Goal: Information Seeking & Learning: Learn about a topic

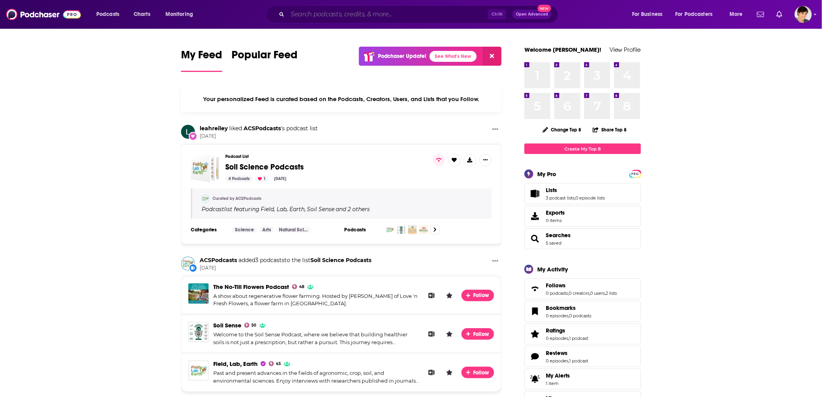
click at [345, 14] on input "Search podcasts, credits, & more..." at bounding box center [387, 14] width 200 height 12
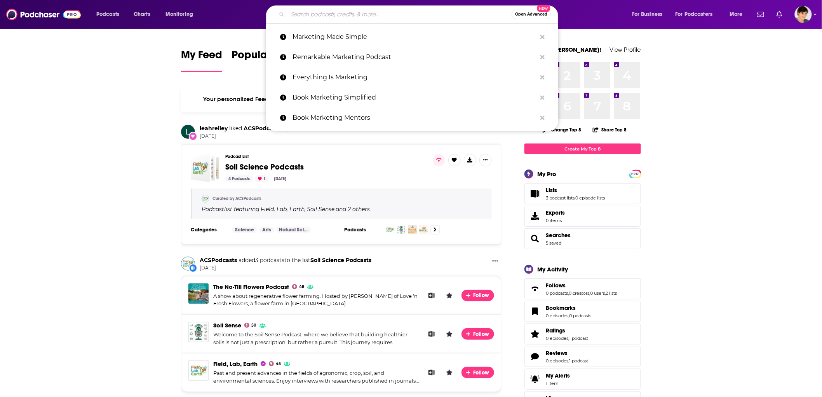
paste input "Technology [DATE]"
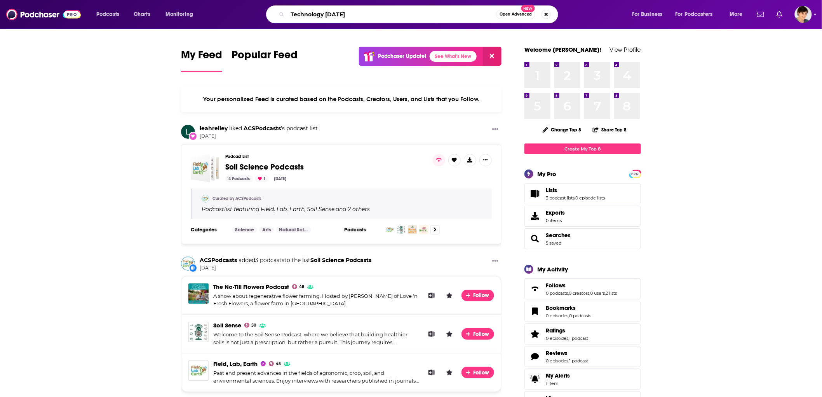
type input "Technology [DATE]"
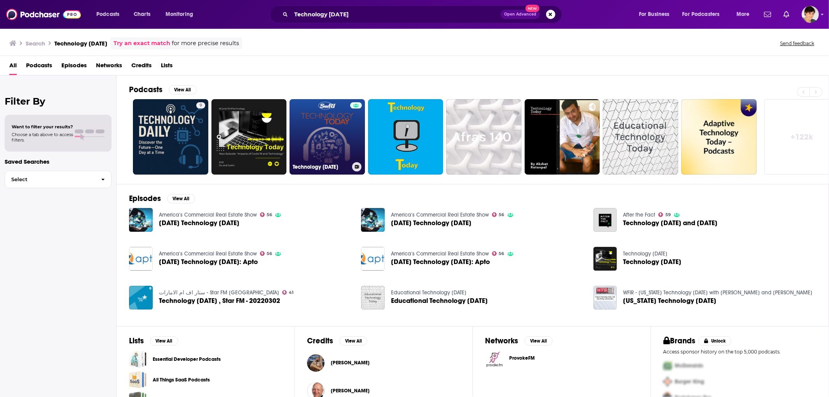
click at [341, 131] on link "Technology [DATE]" at bounding box center [326, 136] width 75 height 75
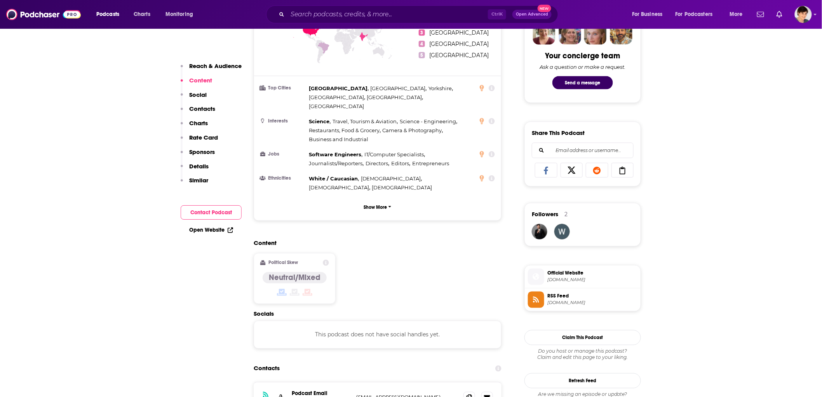
scroll to position [561, 0]
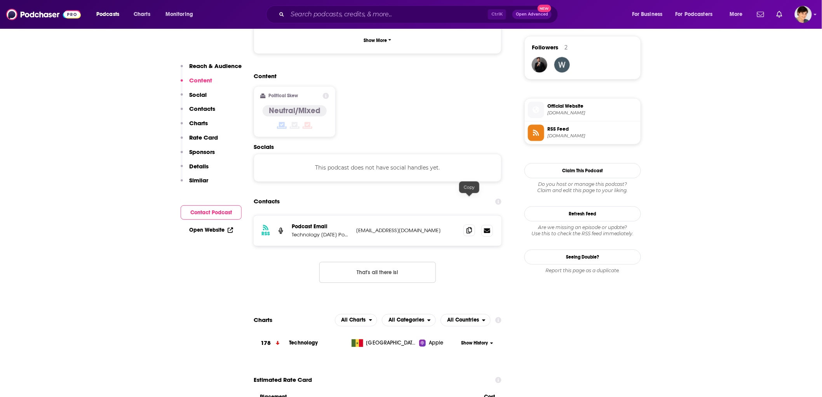
click at [469, 227] on icon at bounding box center [469, 230] width 5 height 6
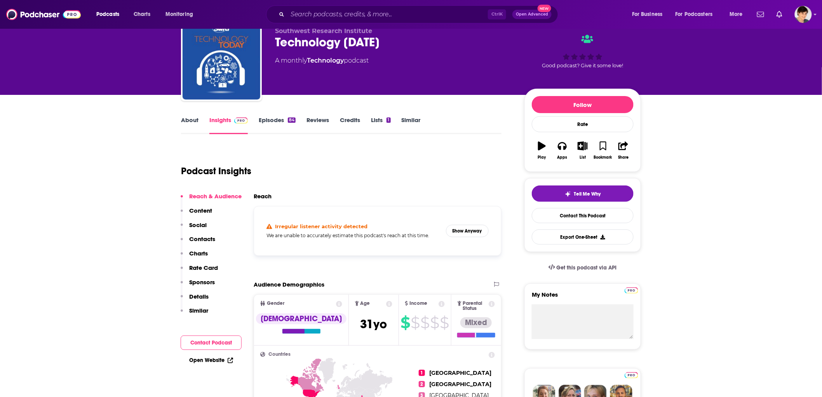
scroll to position [0, 0]
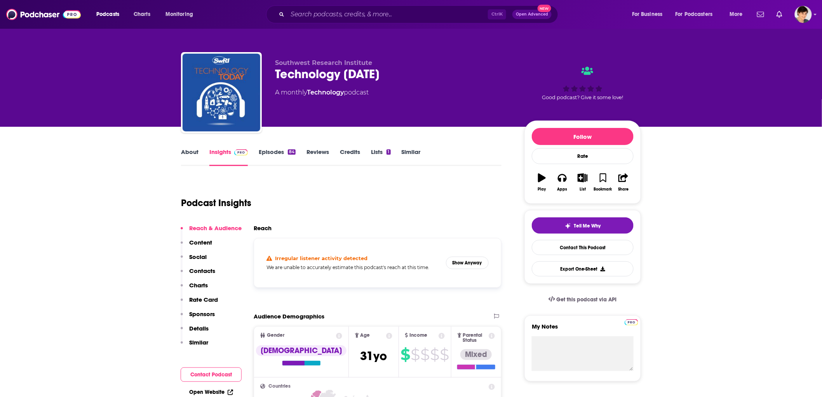
click at [187, 153] on link "About" at bounding box center [189, 157] width 17 height 18
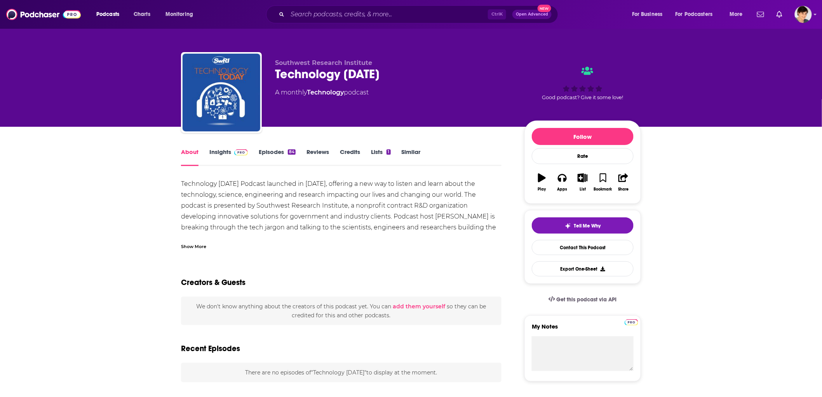
click at [208, 245] on div "Show More" at bounding box center [341, 243] width 320 height 13
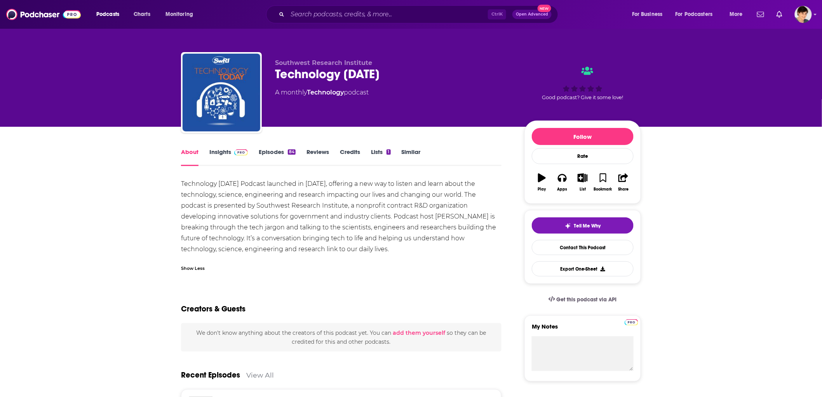
drag, startPoint x: 334, startPoint y: 251, endPoint x: 174, endPoint y: 184, distance: 173.8
copy div "Technology [DATE] Podcast launched in [DATE], offering a new way to listen and …"
click at [322, 72] on div "Technology [DATE]" at bounding box center [393, 73] width 237 height 15
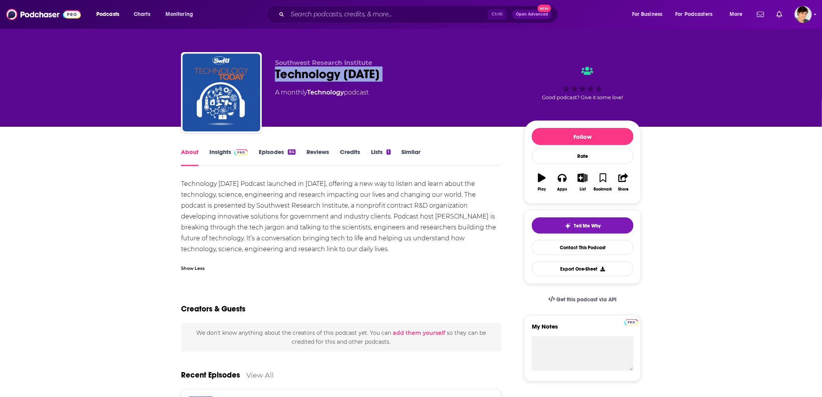
click at [322, 72] on div "Technology [DATE]" at bounding box center [393, 73] width 237 height 15
copy div "Technology [DATE]"
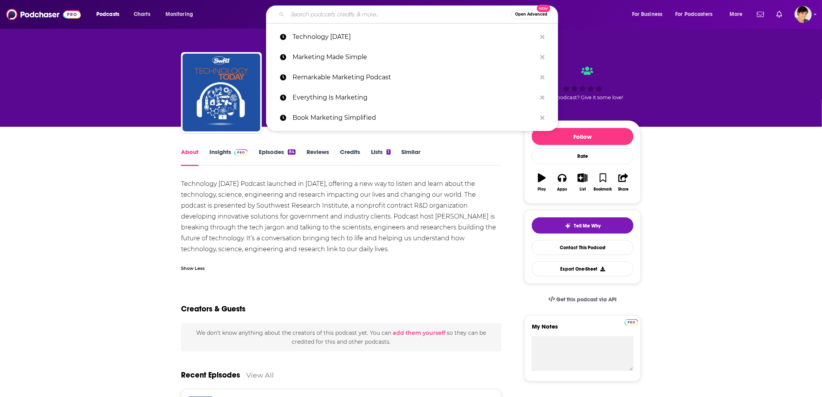
click at [317, 17] on input "Search podcasts, credits, & more..." at bounding box center [399, 14] width 224 height 12
paste input "Digitalization Tech Talks"
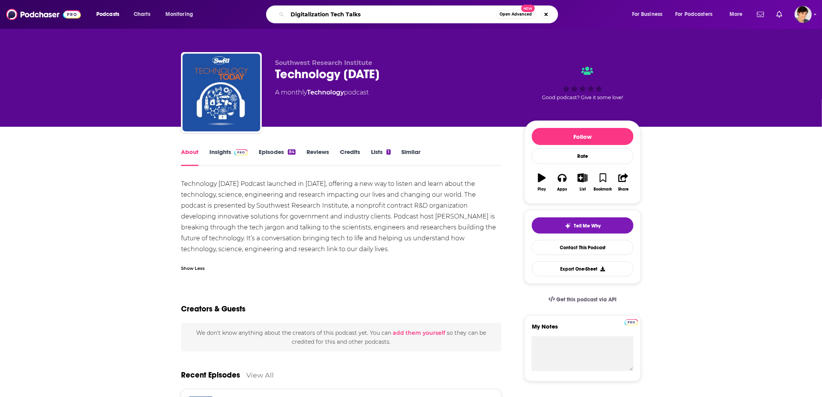
type input "Digitalization Tech Talks"
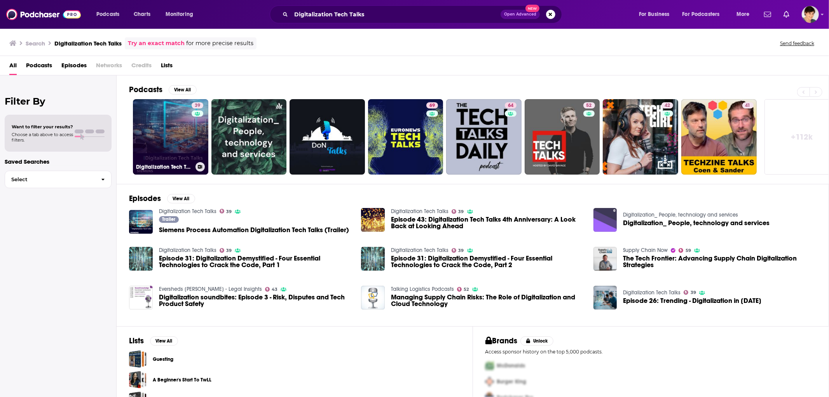
click at [165, 127] on link "39 Digitalization Tech Talks" at bounding box center [170, 136] width 75 height 75
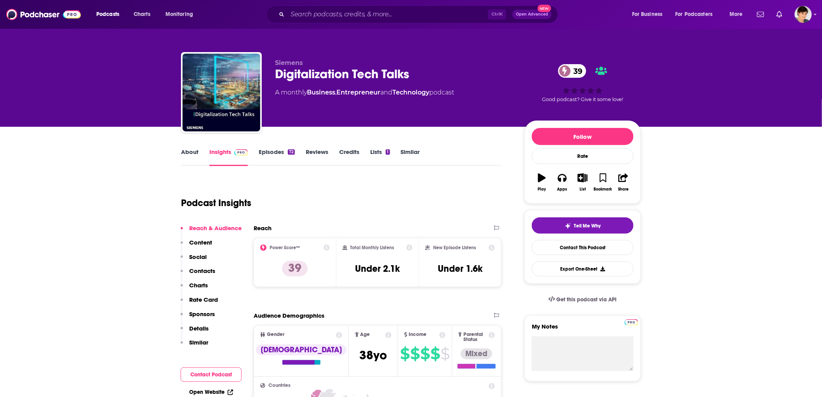
click at [352, 68] on div "Digitalization Tech Talks 39" at bounding box center [393, 73] width 237 height 15
copy div "Digitalization Tech Talks 39"
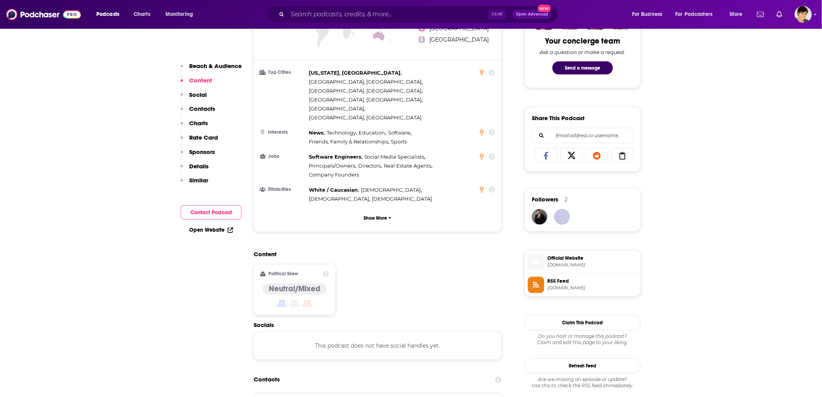
scroll to position [518, 0]
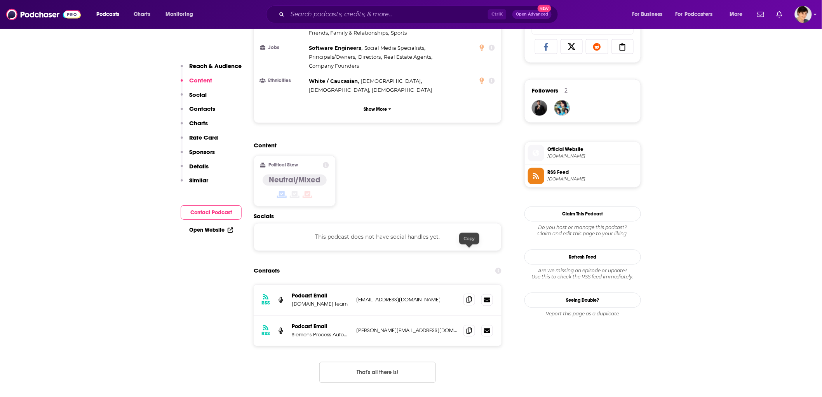
click at [468, 296] on icon at bounding box center [469, 299] width 5 height 6
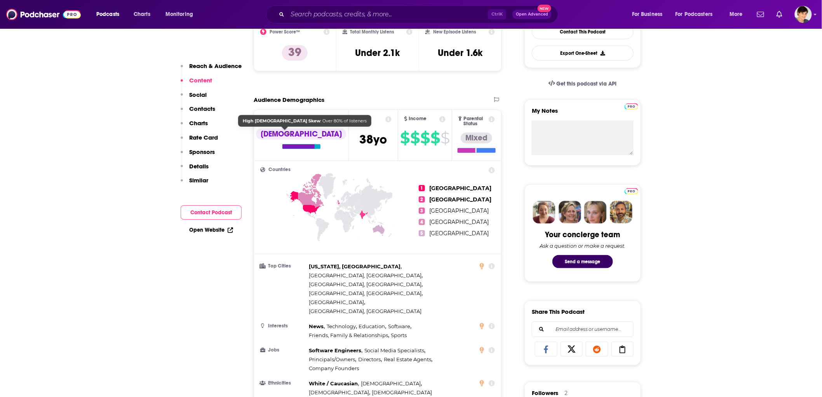
scroll to position [0, 0]
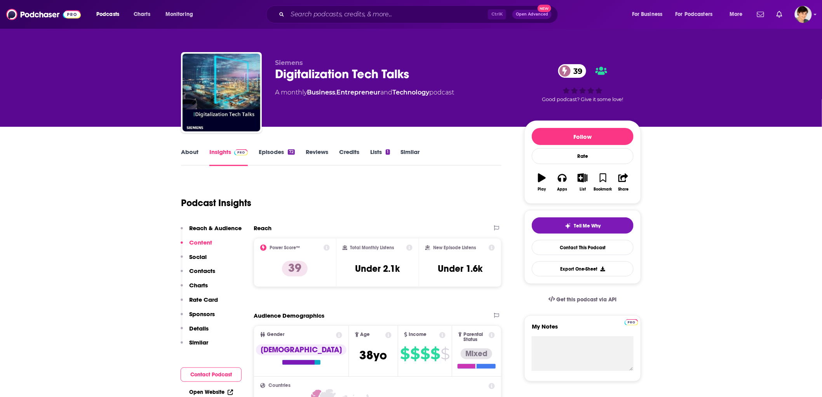
click at [195, 152] on link "About" at bounding box center [189, 157] width 17 height 18
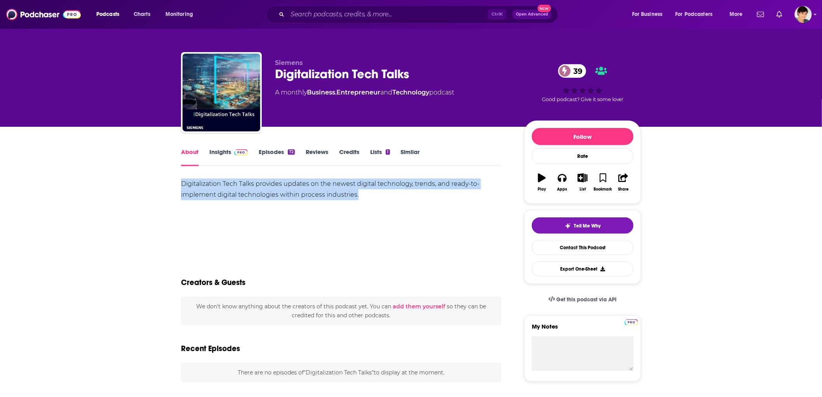
copy div "Digitalization Tech Talks provides updates on the newest digital technology, tr…"
drag, startPoint x: 224, startPoint y: 184, endPoint x: 176, endPoint y: 182, distance: 48.2
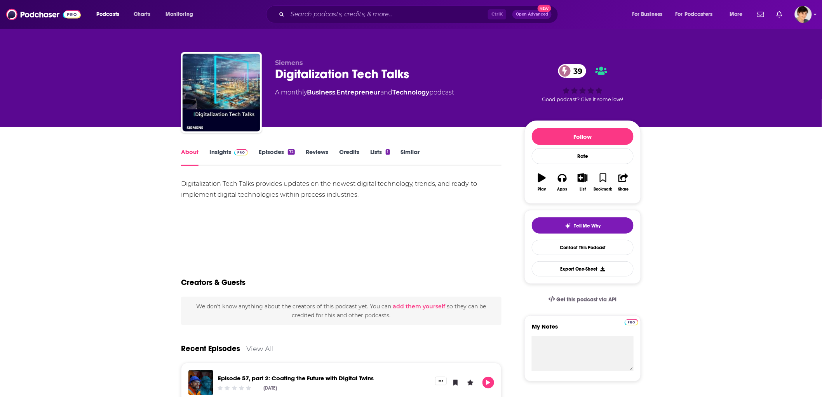
click at [291, 259] on div "Creators & Guests" at bounding box center [341, 278] width 320 height 38
click at [306, 72] on div "Digitalization Tech Talks 39" at bounding box center [393, 73] width 237 height 15
copy div "Digitalization Tech Talks 39"
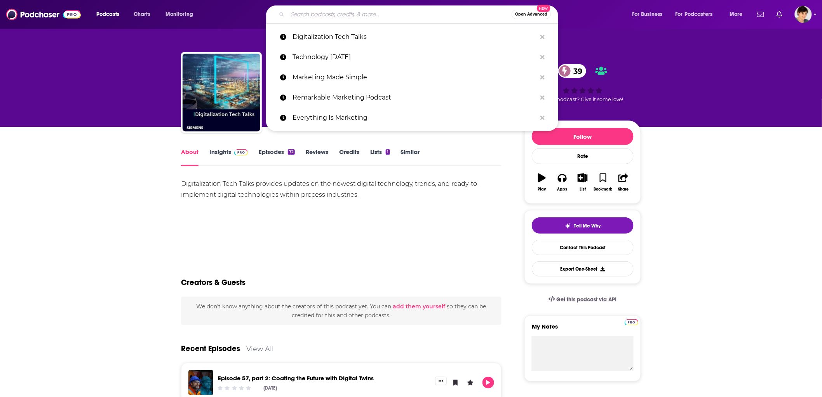
click at [316, 13] on input "Search podcasts, credits, & more..." at bounding box center [399, 14] width 224 height 12
paste input "Tech a Break"
type input "Tech a Break"
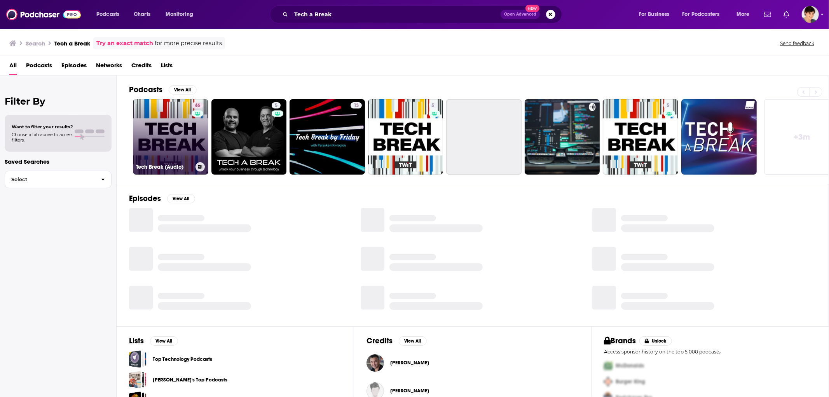
click at [170, 154] on link "46 Tech Break (Audio)" at bounding box center [170, 136] width 75 height 75
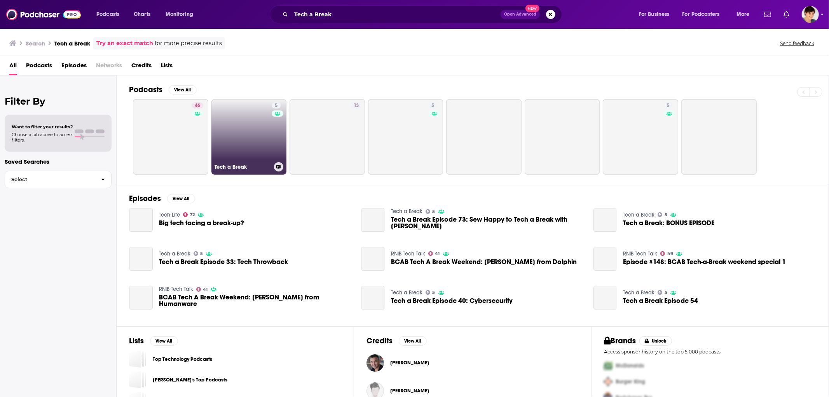
click at [250, 129] on link "5 Tech a Break" at bounding box center [248, 136] width 75 height 75
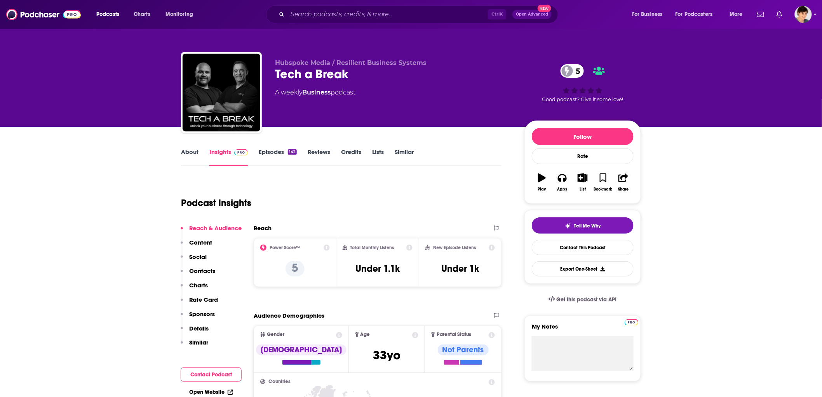
click at [277, 149] on link "Episodes 142" at bounding box center [278, 157] width 38 height 18
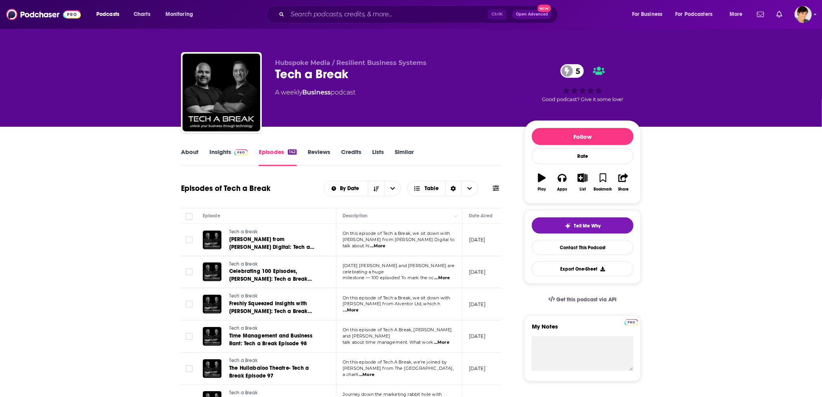
click at [193, 153] on link "About" at bounding box center [189, 157] width 17 height 18
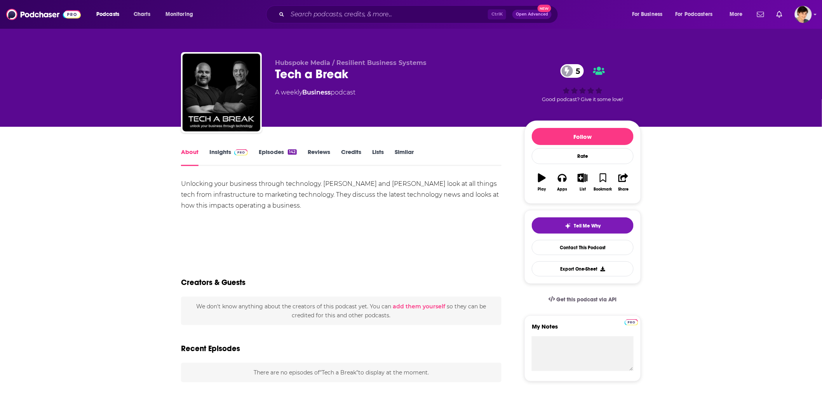
click at [346, 69] on div "Tech a Break 5" at bounding box center [393, 73] width 237 height 15
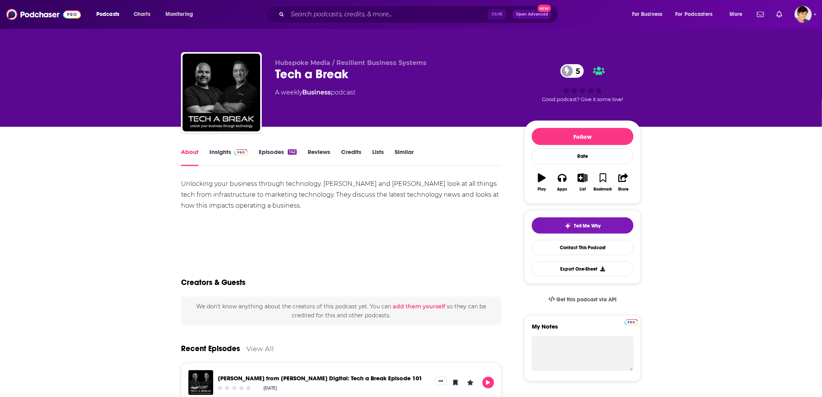
click at [346, 71] on div "Tech a Break 5" at bounding box center [393, 73] width 237 height 15
click at [221, 157] on link "Insights" at bounding box center [228, 157] width 38 height 18
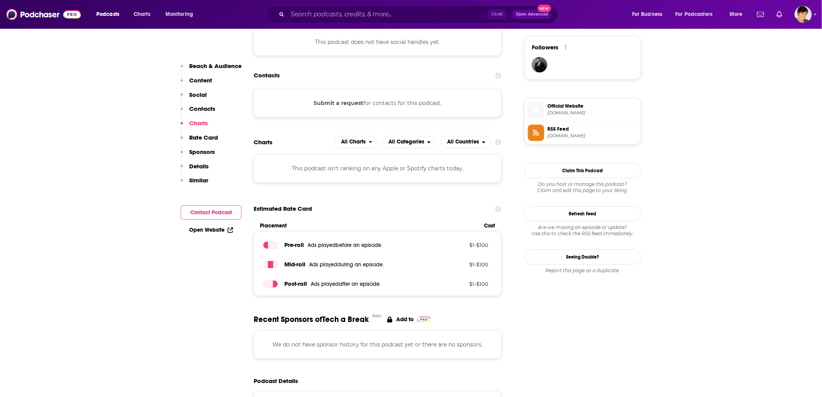
scroll to position [388, 0]
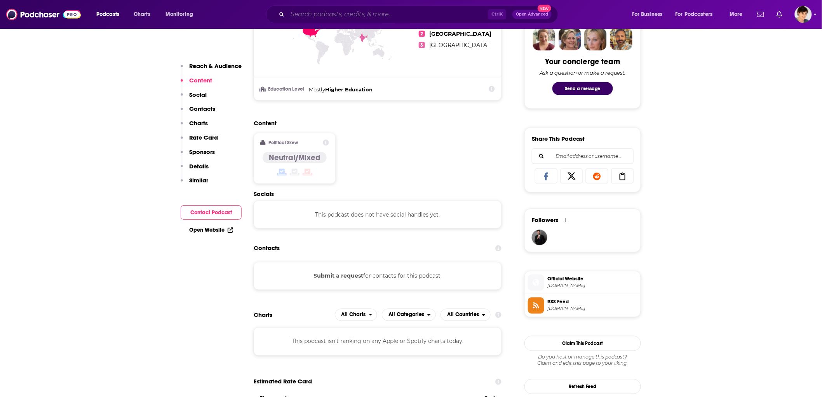
click at [313, 16] on input "Search podcasts, credits, & more..." at bounding box center [387, 14] width 200 height 12
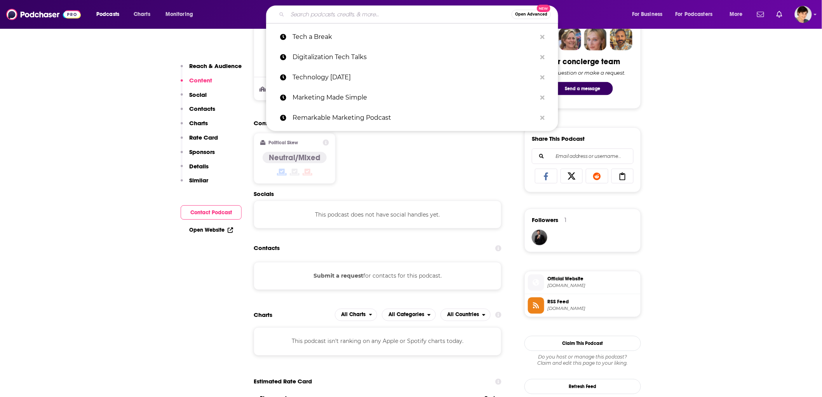
paste input "CES Tech Talk"
type input "CES Tech Talk"
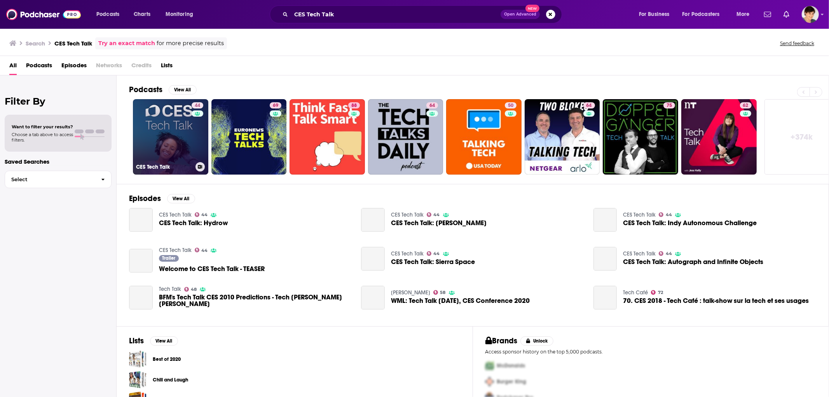
click at [157, 144] on link "44 CES Tech Talk" at bounding box center [170, 136] width 75 height 75
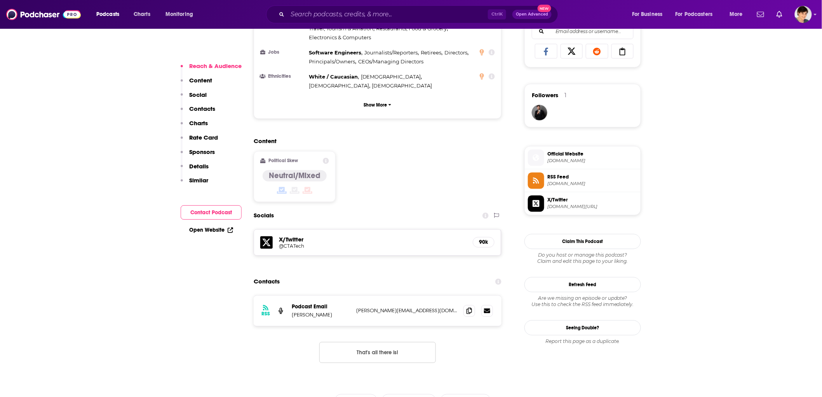
scroll to position [518, 0]
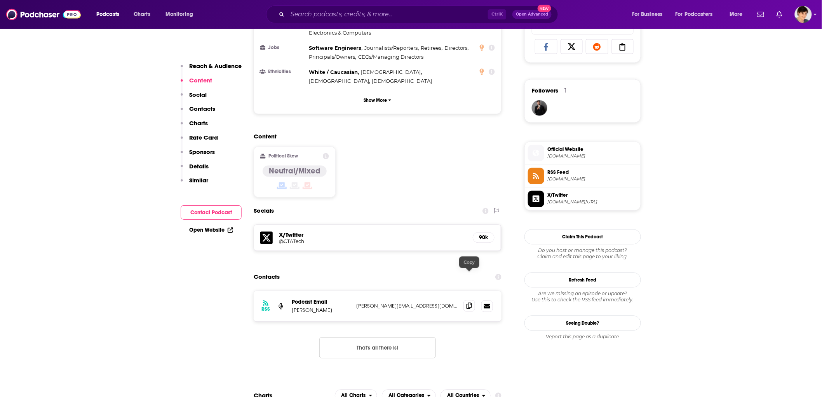
click at [470, 303] on icon at bounding box center [469, 306] width 5 height 6
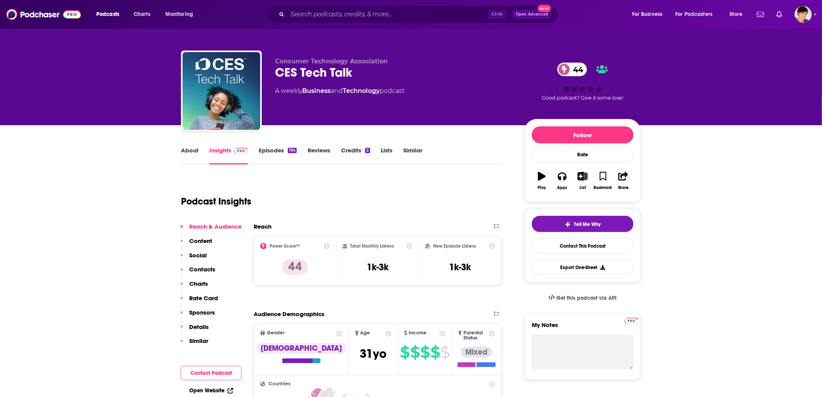
scroll to position [0, 0]
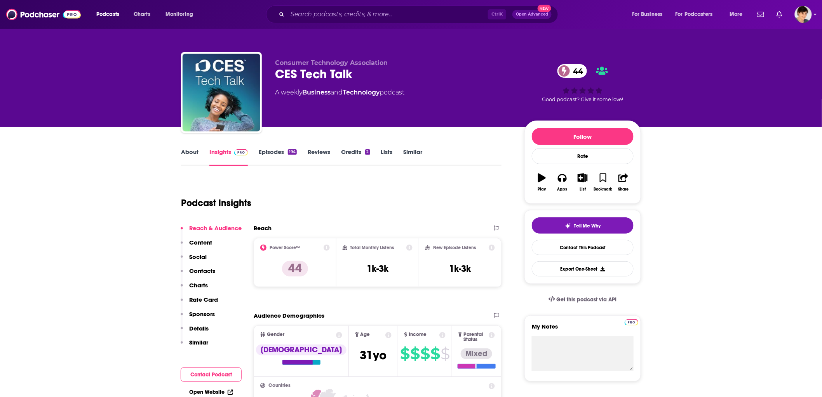
click at [187, 149] on link "About" at bounding box center [189, 157] width 17 height 18
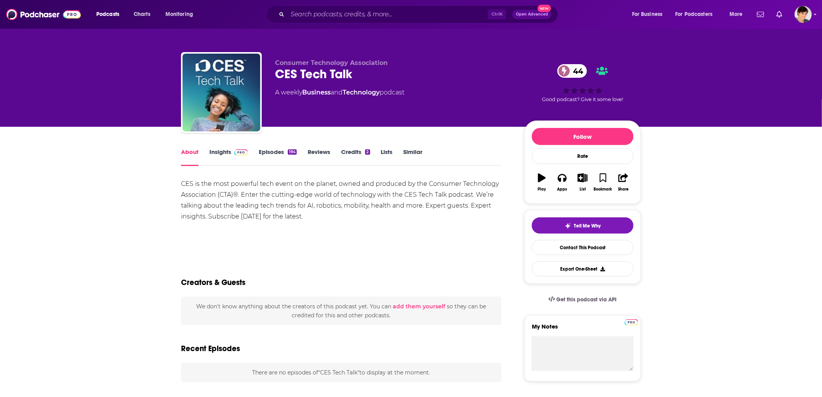
click at [310, 72] on div "CES Tech Talk 44" at bounding box center [393, 73] width 237 height 15
copy div "CES Tech Talk 44"
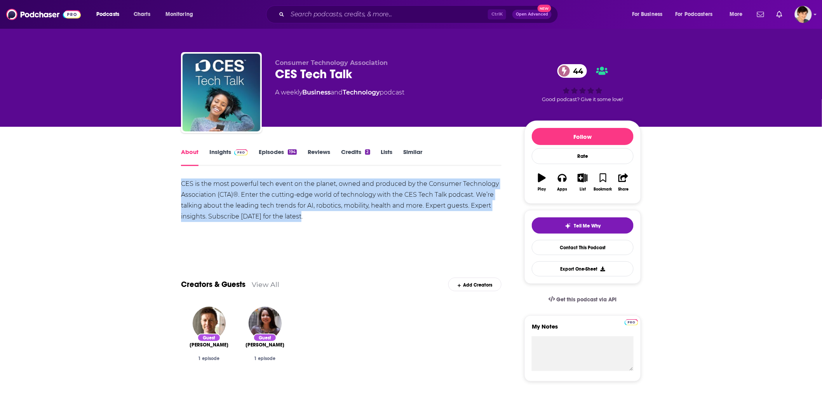
copy div "CES is the most powerful tech event on the planet, owned and produced by the Co…"
drag, startPoint x: 300, startPoint y: 212, endPoint x: 178, endPoint y: 183, distance: 126.0
click at [396, 185] on div "CES is the most powerful tech event on the planet, owned and produced by the Co…" at bounding box center [341, 200] width 320 height 44
click at [372, 203] on div "CES is the most powerful tech event on the planet, owned and produced by the Co…" at bounding box center [341, 200] width 320 height 44
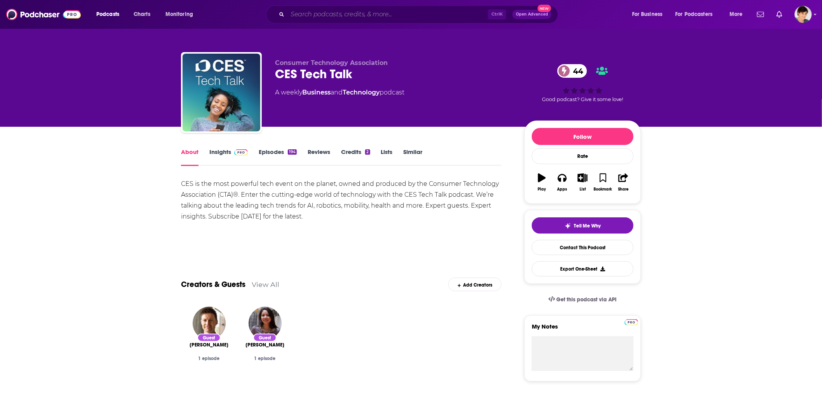
click at [348, 12] on input "Search podcasts, credits, & more..." at bounding box center [387, 14] width 200 height 12
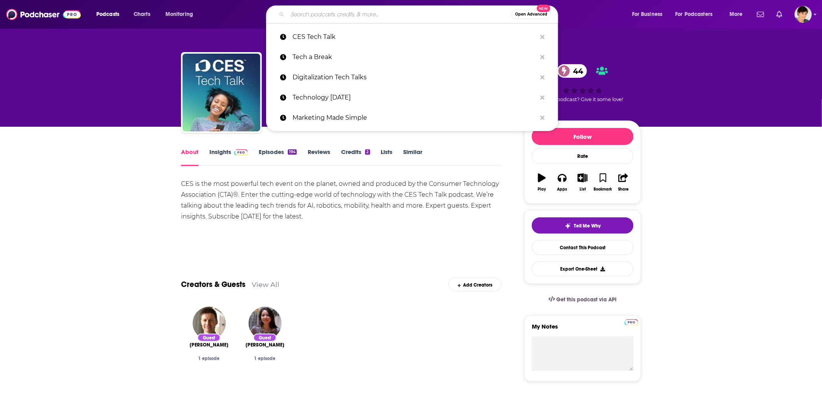
paste input "Healthcare investment podcast"
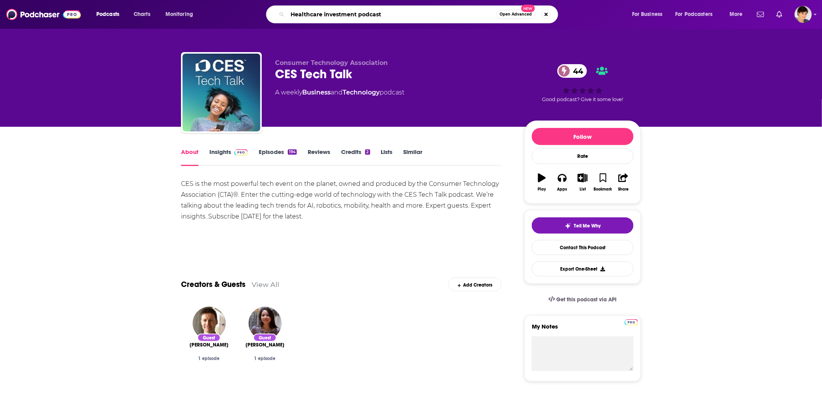
click at [351, 12] on input "Healthcare investment podcast" at bounding box center [391, 14] width 209 height 12
paste input "McKinsey on Healthcare"
type input "McKinsey on Healthcare"
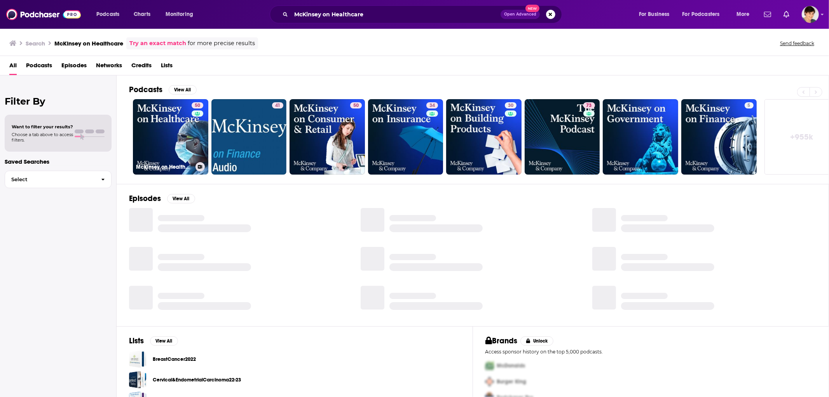
click at [153, 127] on link "50 McKinsey on Healthcare" at bounding box center [170, 136] width 75 height 75
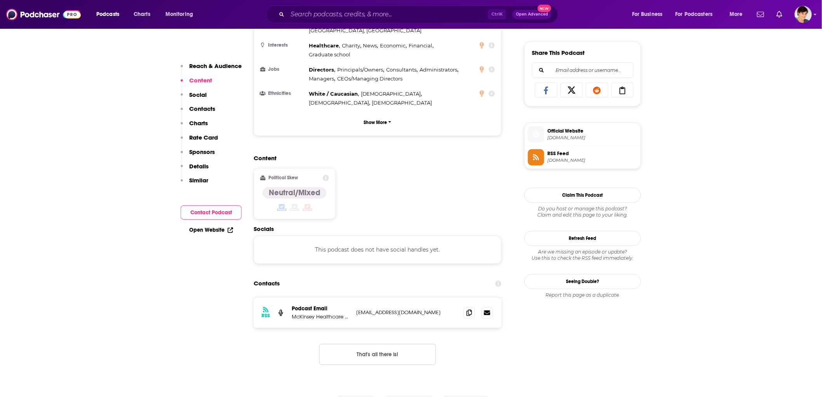
scroll to position [475, 0]
click at [467, 309] on icon at bounding box center [469, 312] width 5 height 6
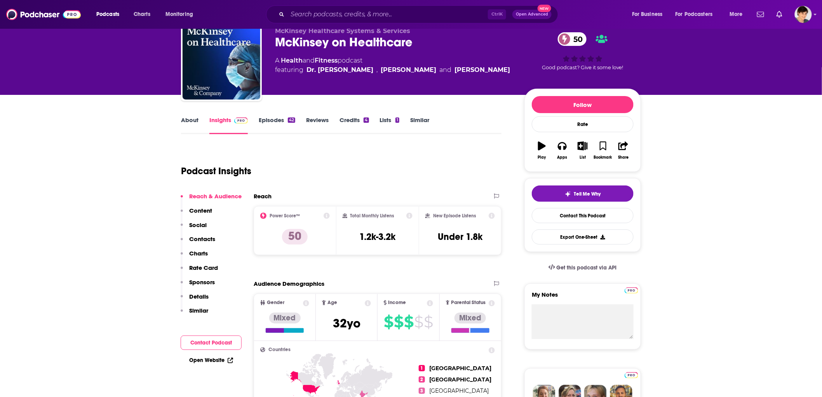
scroll to position [0, 0]
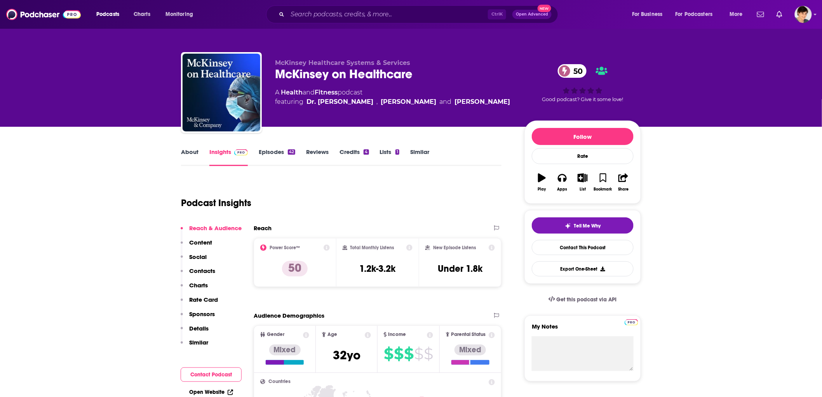
click at [317, 68] on div "McKinsey on Healthcare 50" at bounding box center [393, 73] width 237 height 15
click at [317, 70] on div "McKinsey on Healthcare 50" at bounding box center [393, 73] width 237 height 15
copy div "McKinsey on Healthcare 50"
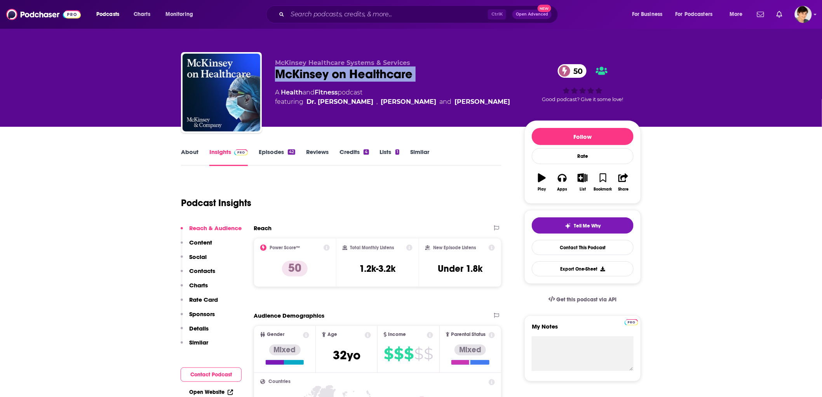
click at [194, 153] on link "About" at bounding box center [189, 157] width 17 height 18
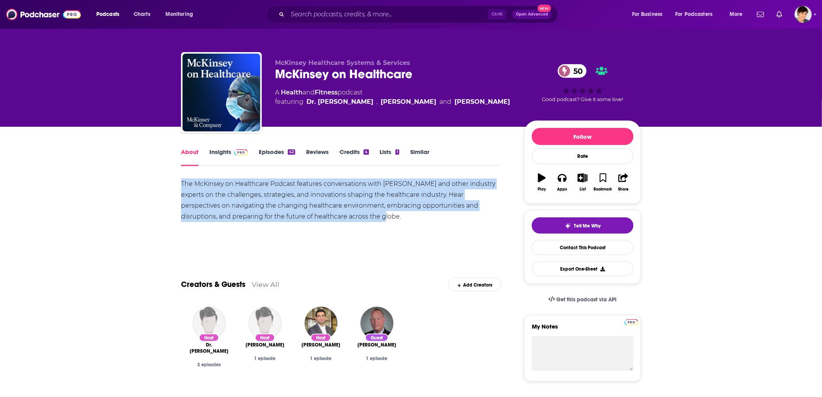
drag, startPoint x: 365, startPoint y: 214, endPoint x: 171, endPoint y: 186, distance: 196.2
copy div "The McKinsey on Healthcare Podcast features conversations with [PERSON_NAME] an…"
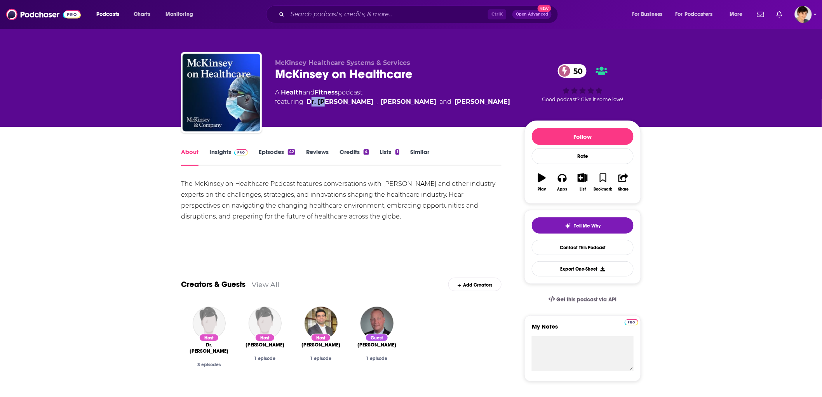
drag, startPoint x: 312, startPoint y: 107, endPoint x: 326, endPoint y: 107, distance: 14.4
click at [326, 107] on div "McKinsey Healthcare Systems & Services McKinsey on Healthcare 50 A Health and F…" at bounding box center [393, 90] width 237 height 62
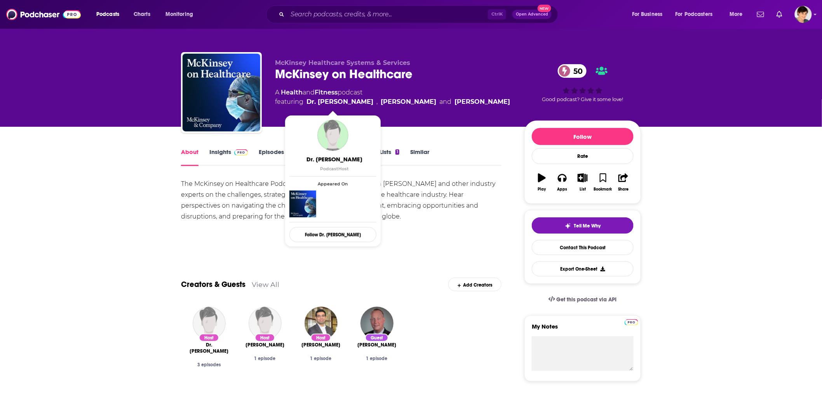
click at [467, 114] on div "McKinsey Healthcare Systems & Services McKinsey on Healthcare 50 A Health and F…" at bounding box center [393, 90] width 237 height 62
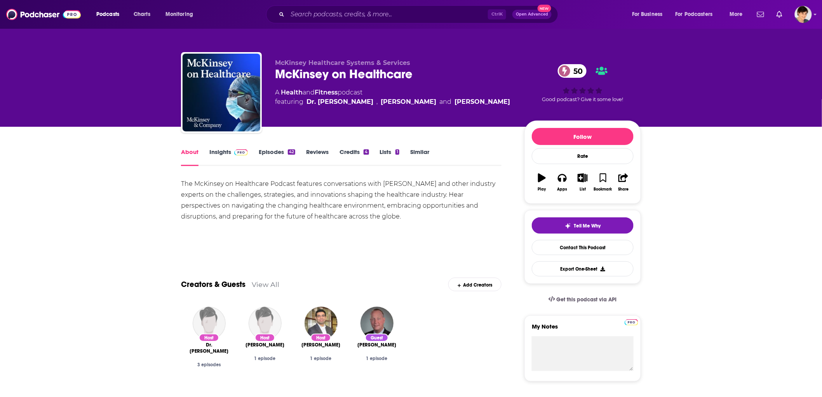
drag, startPoint x: 452, startPoint y: 103, endPoint x: 312, endPoint y: 92, distance: 140.7
click at [305, 103] on div "A Health and Fitness podcast featuring Dr. [PERSON_NAME] , [PERSON_NAME] and [P…" at bounding box center [393, 97] width 237 height 19
copy span "Dr. [PERSON_NAME] , [PERSON_NAME] and [PERSON_NAME]"
click at [323, 9] on input "Search podcasts, credits, & more..." at bounding box center [387, 14] width 200 height 12
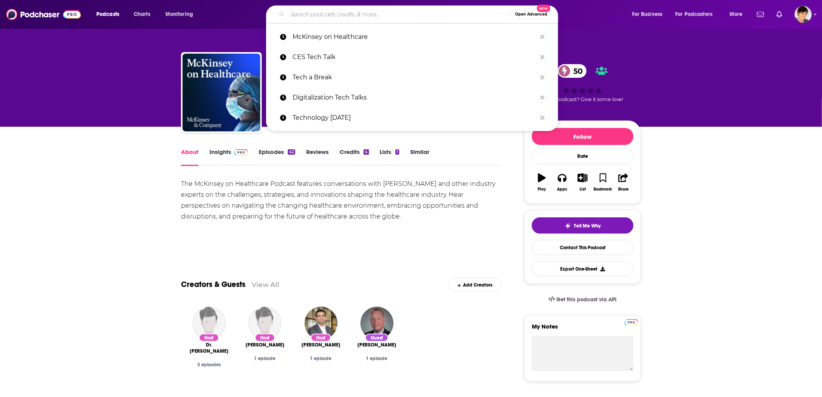
paste input "The 229 Podcast"
type input "The 229 Podcast"
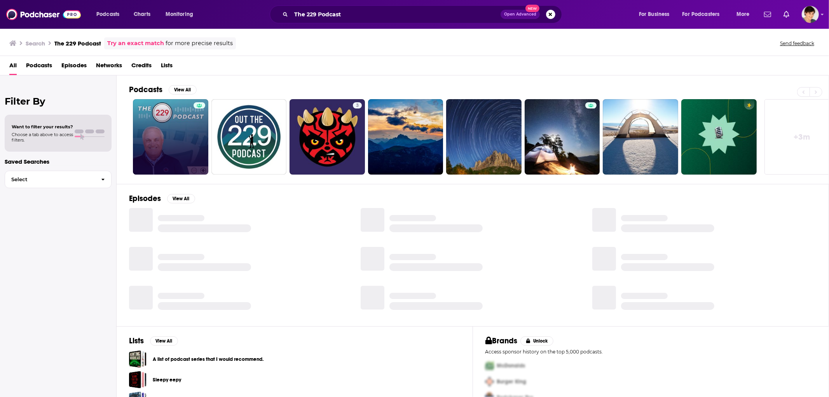
click at [152, 145] on link at bounding box center [170, 136] width 75 height 75
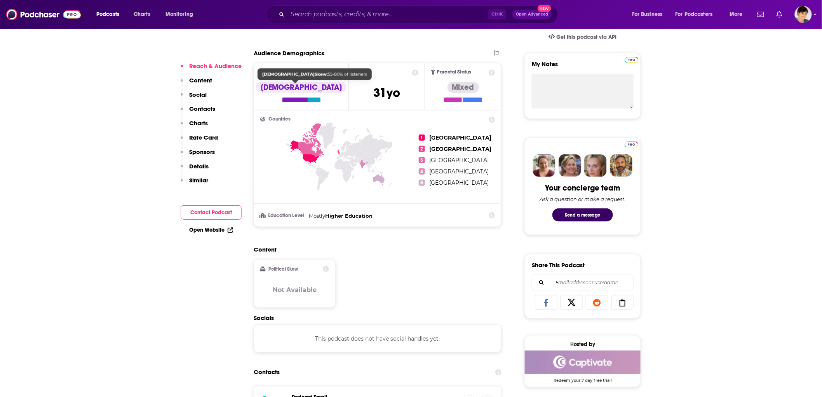
scroll to position [345, 0]
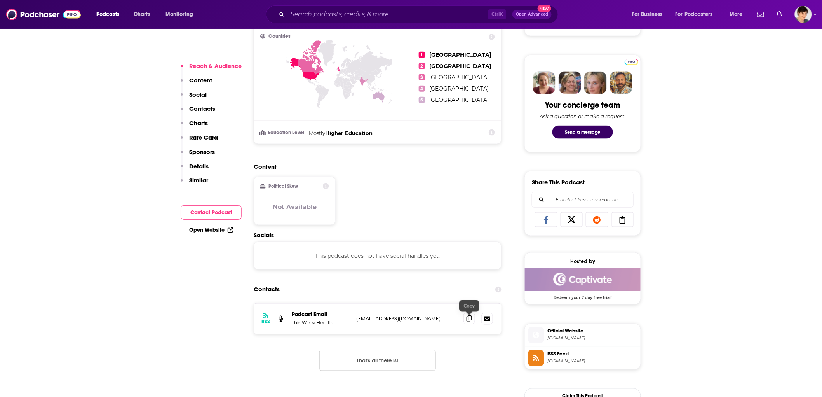
click at [474, 321] on span at bounding box center [469, 318] width 12 height 12
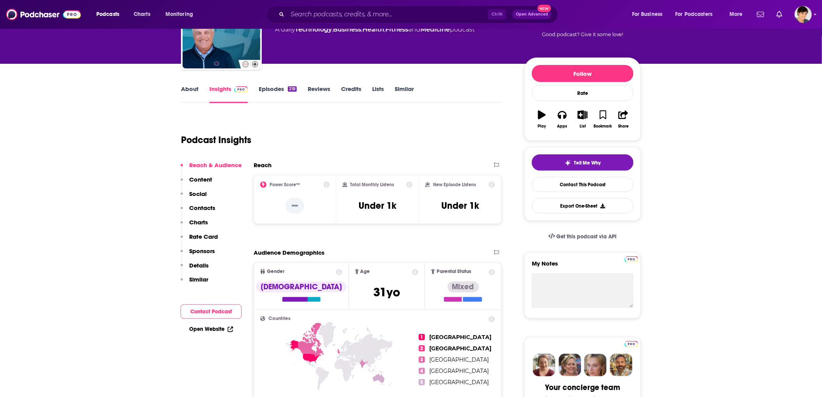
scroll to position [0, 0]
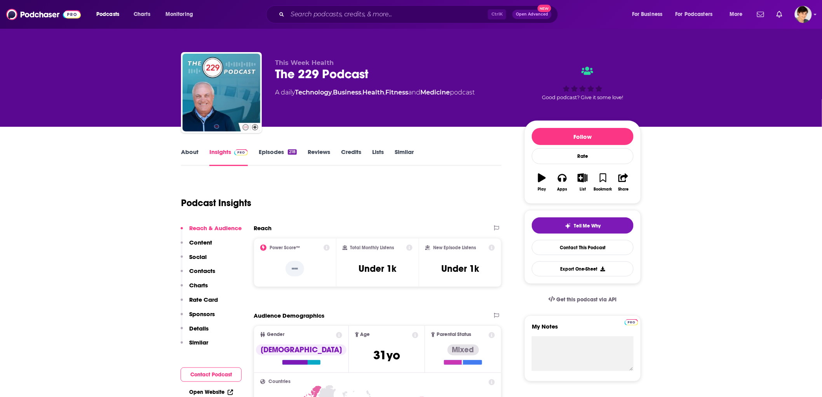
click at [188, 155] on link "About" at bounding box center [189, 157] width 17 height 18
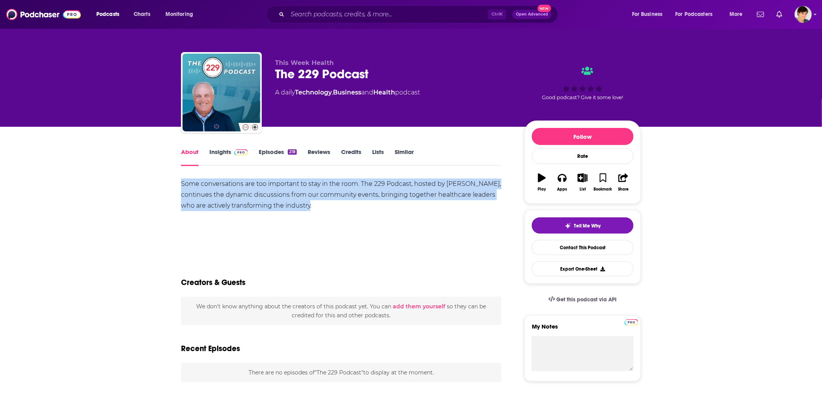
drag, startPoint x: 329, startPoint y: 207, endPoint x: 170, endPoint y: 183, distance: 161.1
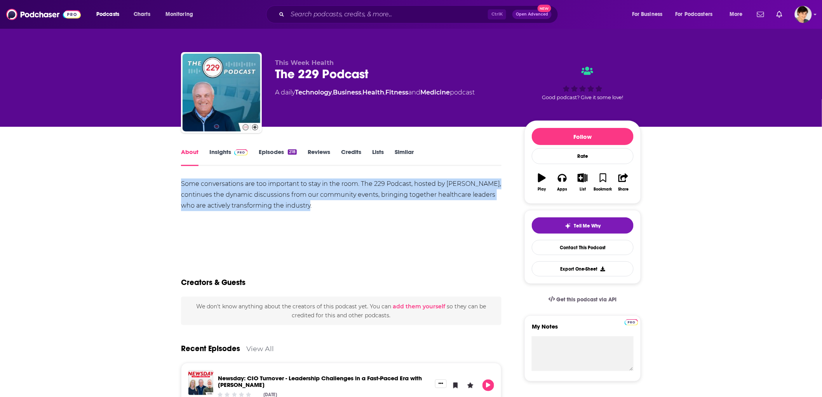
click at [251, 213] on div "Some conversations are too important to stay in the room. The 229 Podcast, host…" at bounding box center [341, 205] width 320 height 54
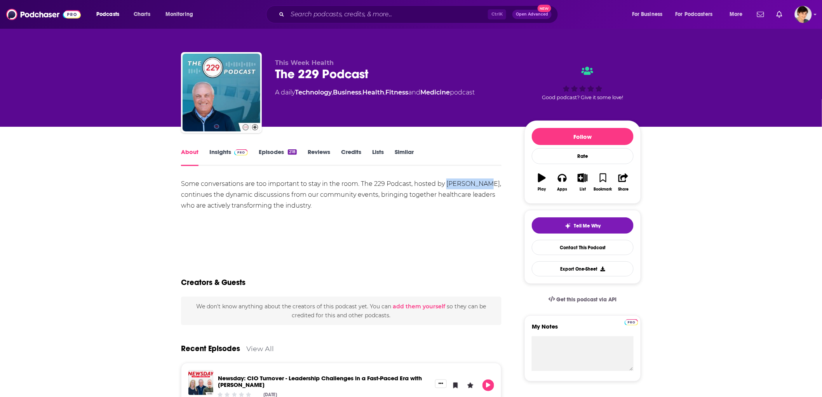
drag, startPoint x: 447, startPoint y: 183, endPoint x: 478, endPoint y: 184, distance: 30.7
click at [478, 184] on div "Some conversations are too important to stay in the room. The 229 Podcast, host…" at bounding box center [341, 194] width 320 height 33
click at [392, 14] on input "Search podcasts, credits, & more..." at bounding box center [387, 14] width 200 height 12
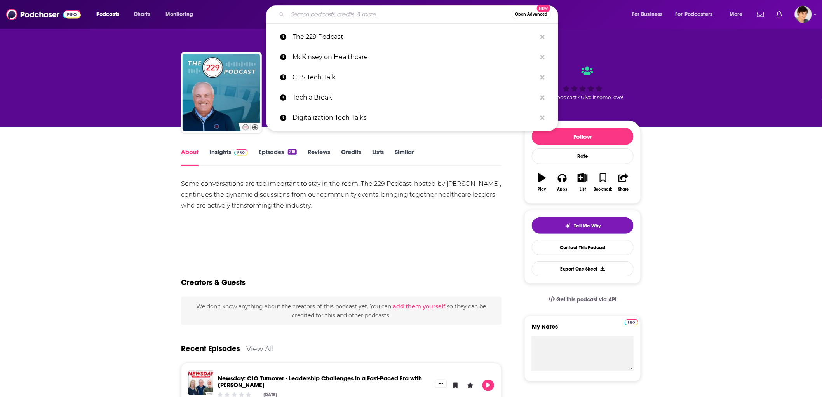
paste input "Investing Experts"
type input "Investing Experts"
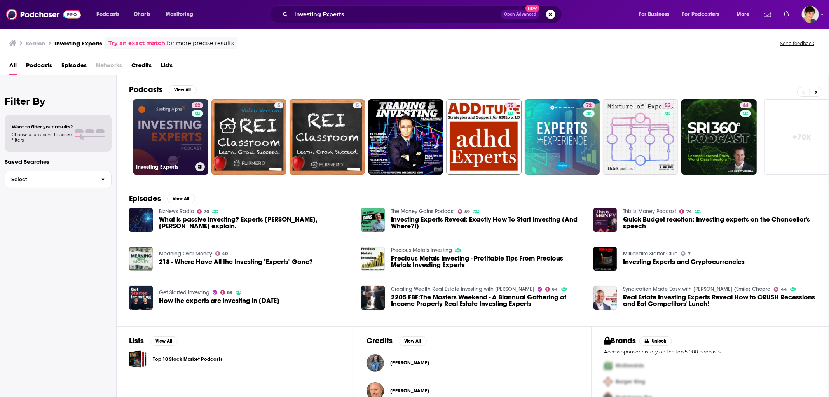
click at [169, 139] on link "62 Investing Experts" at bounding box center [170, 136] width 75 height 75
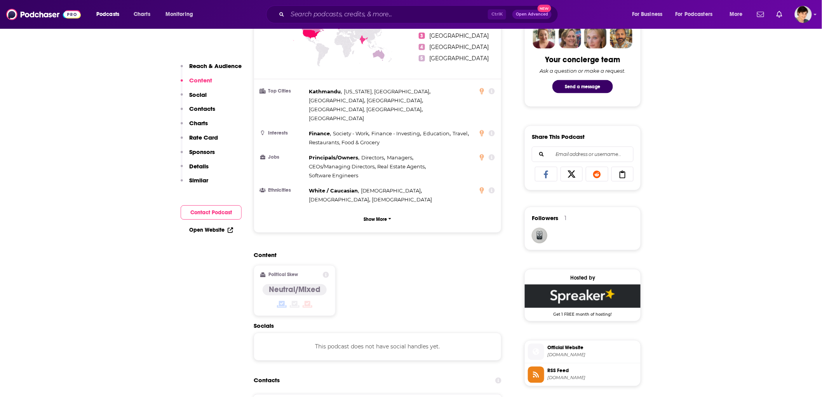
scroll to position [518, 0]
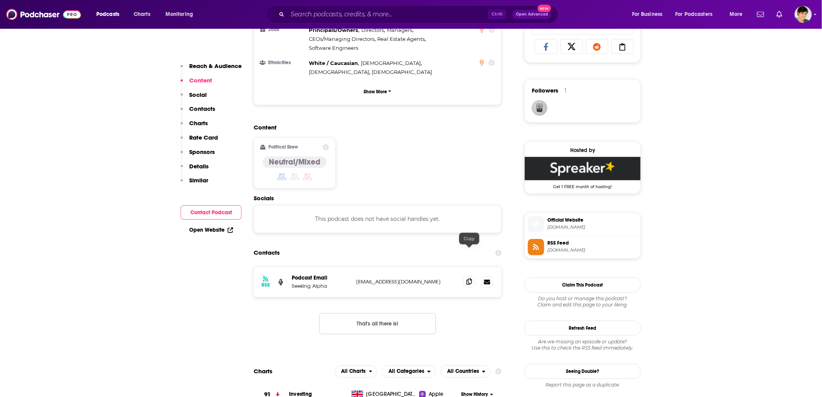
click at [473, 276] on span at bounding box center [469, 282] width 12 height 12
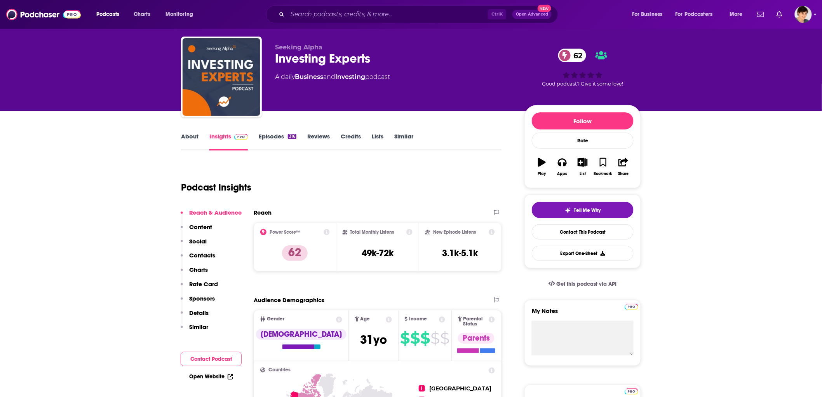
scroll to position [0, 0]
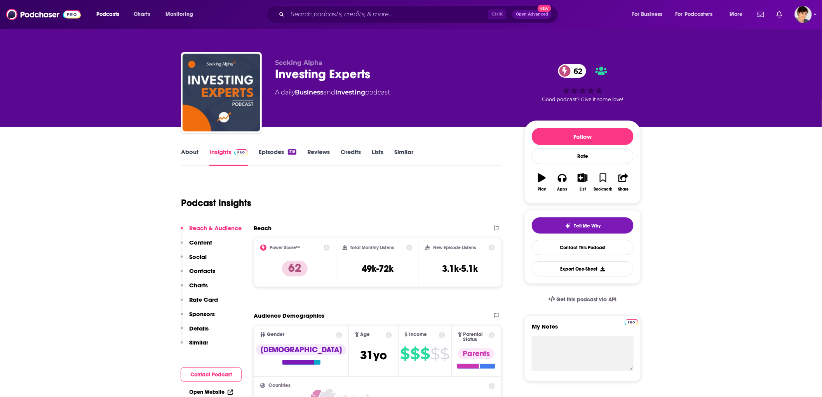
click at [315, 75] on div "Investing Experts 62" at bounding box center [393, 73] width 237 height 15
click at [185, 156] on link "About" at bounding box center [189, 157] width 17 height 18
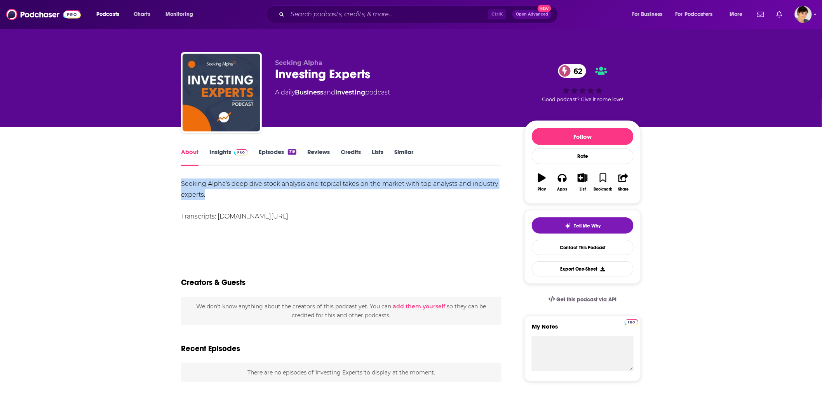
drag, startPoint x: 174, startPoint y: 183, endPoint x: 227, endPoint y: 194, distance: 54.1
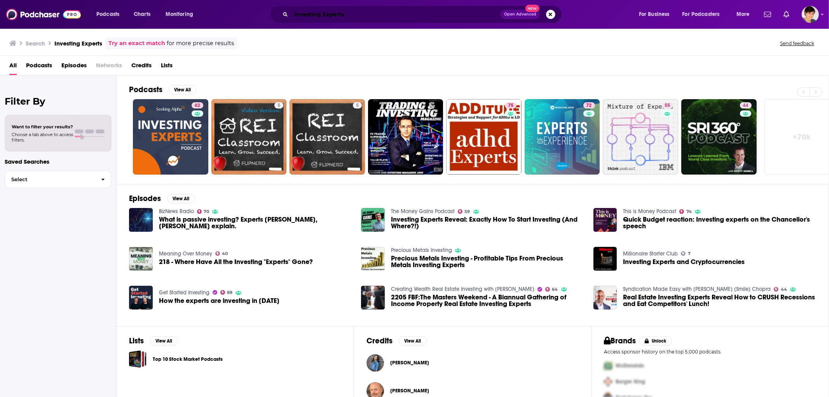
click at [307, 12] on input "Investing Experts" at bounding box center [395, 14] width 209 height 12
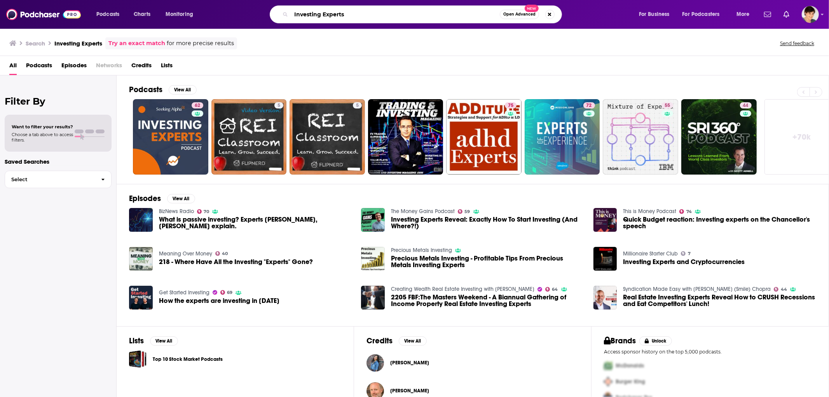
paste input "Startup Builders & Backer"
type input "Startup Builders & Backers"
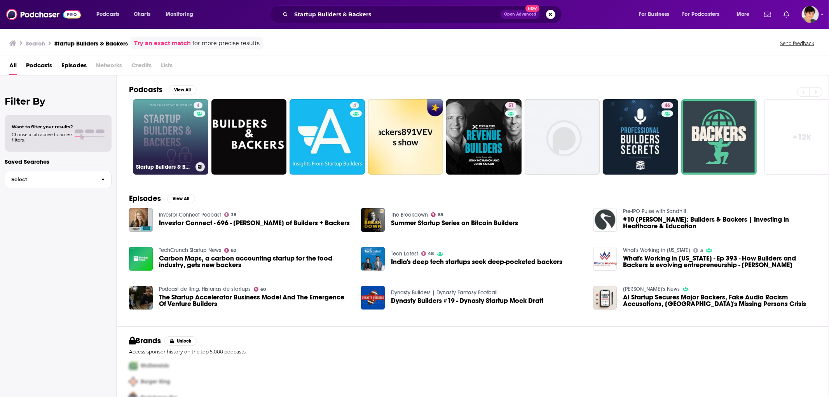
click at [162, 144] on link "4 Startup Builders & Backers" at bounding box center [170, 136] width 75 height 75
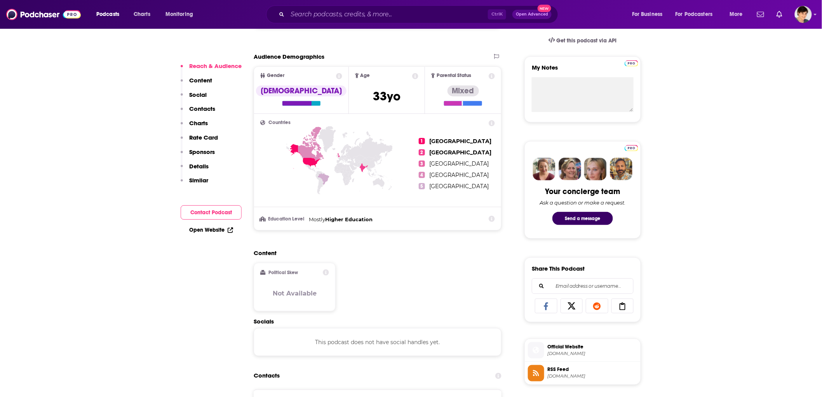
scroll to position [345, 0]
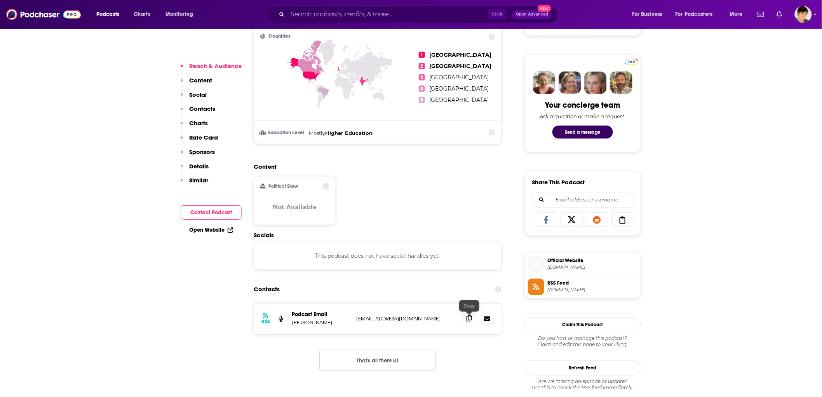
click at [469, 316] on icon at bounding box center [469, 318] width 5 height 6
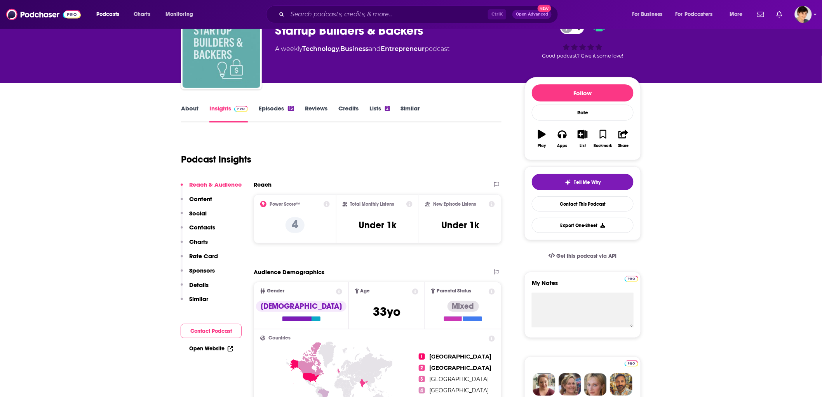
scroll to position [0, 0]
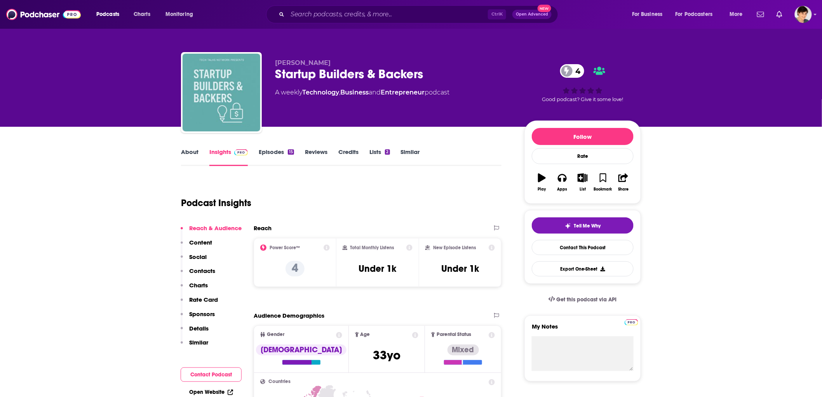
click at [326, 74] on div "Startup Builders & Backers 4" at bounding box center [393, 73] width 237 height 15
click at [186, 155] on link "About" at bounding box center [189, 157] width 17 height 18
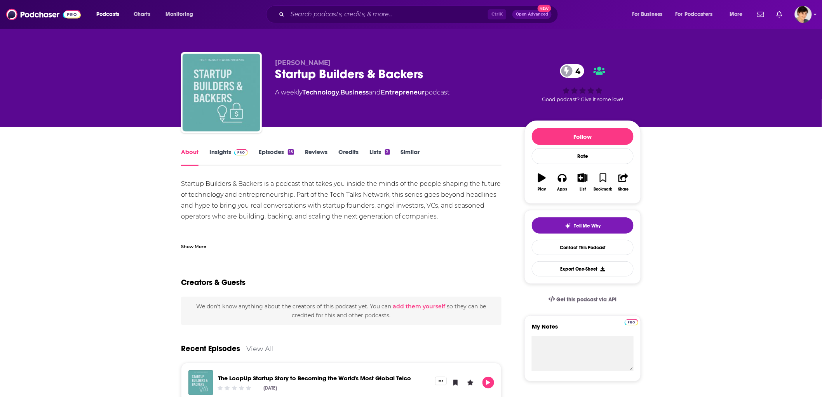
click at [202, 242] on div "Show More" at bounding box center [193, 245] width 25 height 7
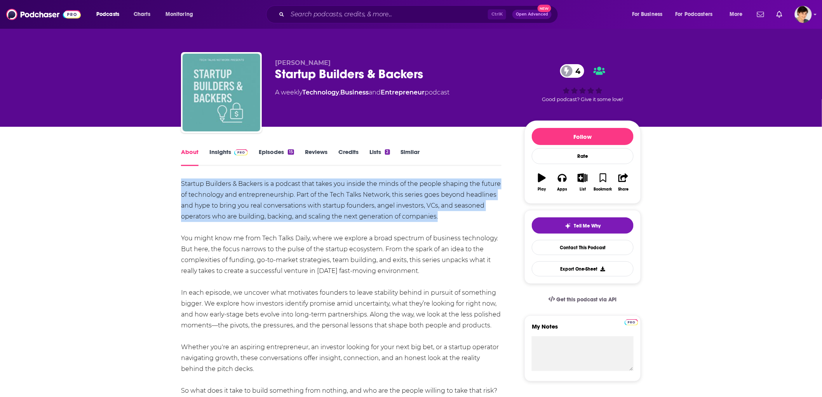
drag, startPoint x: 444, startPoint y: 217, endPoint x: 181, endPoint y: 178, distance: 265.8
click at [181, 178] on div "Startup Builders & Backers is a podcast that takes you inside the minds of the …" at bounding box center [341, 292] width 320 height 228
drag, startPoint x: 272, startPoint y: 63, endPoint x: 346, endPoint y: 63, distance: 73.8
click at [346, 63] on div "[PERSON_NAME] Startup Builders & Backers 4 A weekly Technology , Business and E…" at bounding box center [411, 94] width 460 height 84
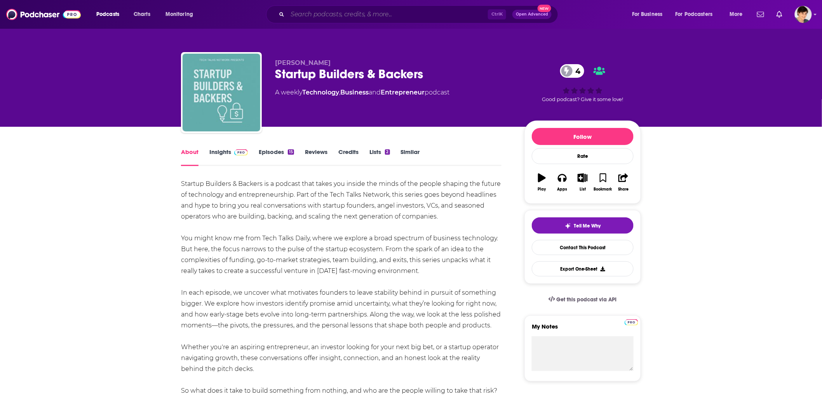
click at [335, 16] on input "Search podcasts, credits, & more..." at bounding box center [387, 14] width 200 height 12
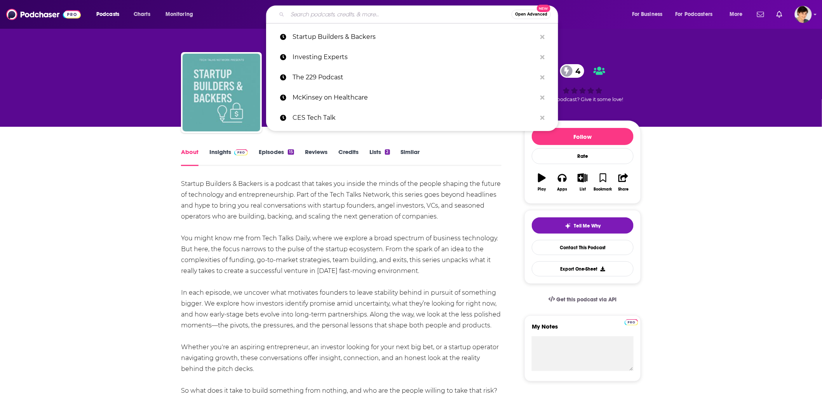
paste input "Fund/Build/Scale"
type input "Fund/Build/Scale"
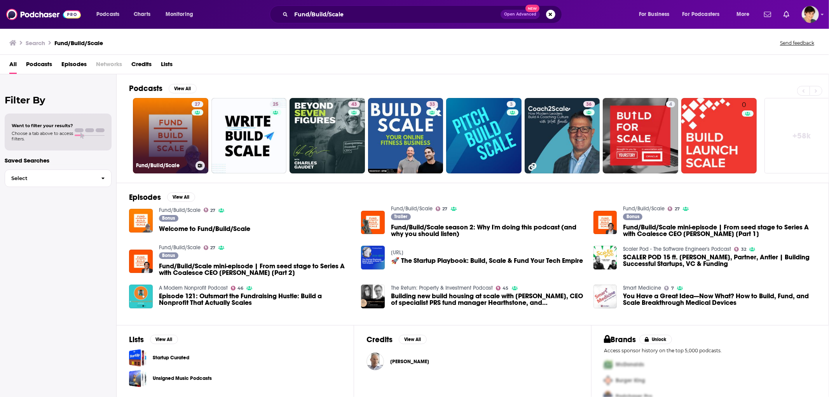
click at [171, 120] on link "27 Fund/Build/Scale" at bounding box center [170, 135] width 75 height 75
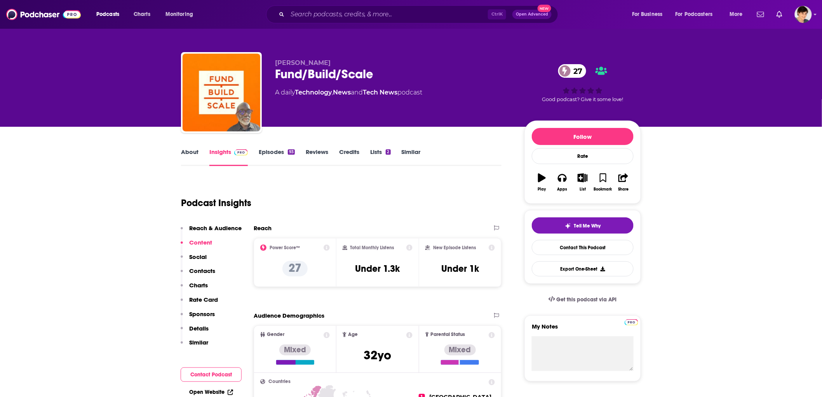
click at [345, 76] on div "Fund/Build/Scale 27" at bounding box center [393, 73] width 237 height 15
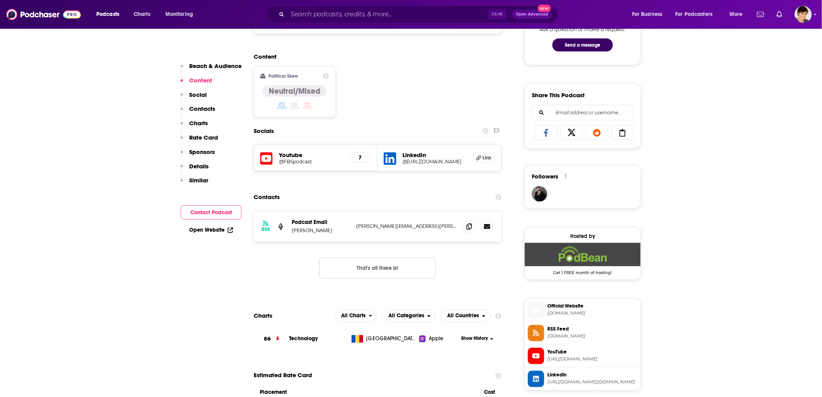
scroll to position [518, 0]
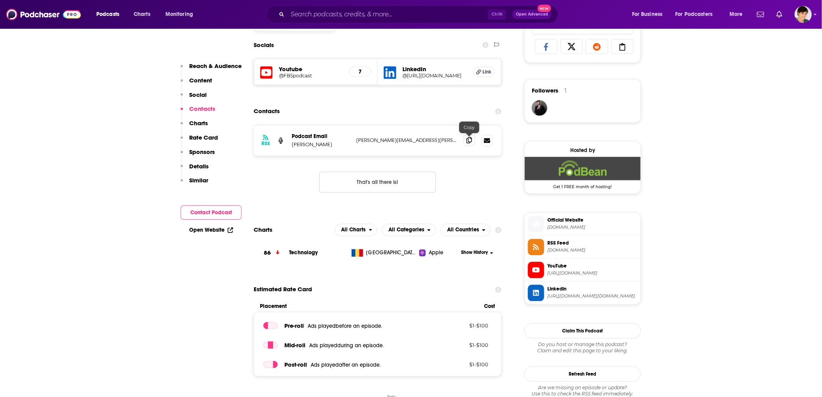
click at [464, 140] on span at bounding box center [469, 140] width 12 height 12
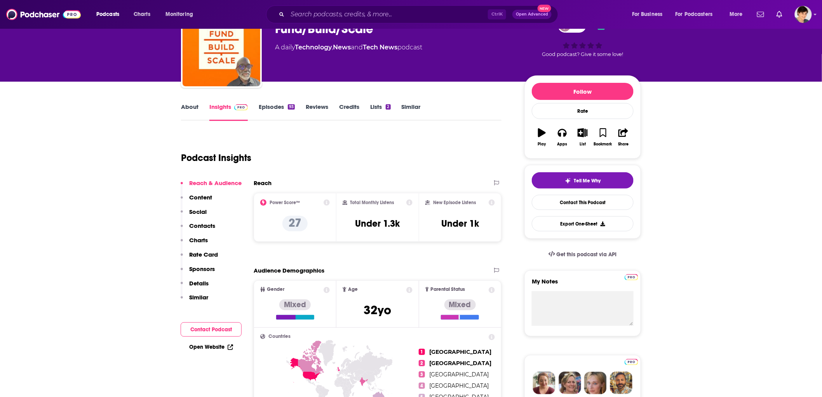
scroll to position [0, 0]
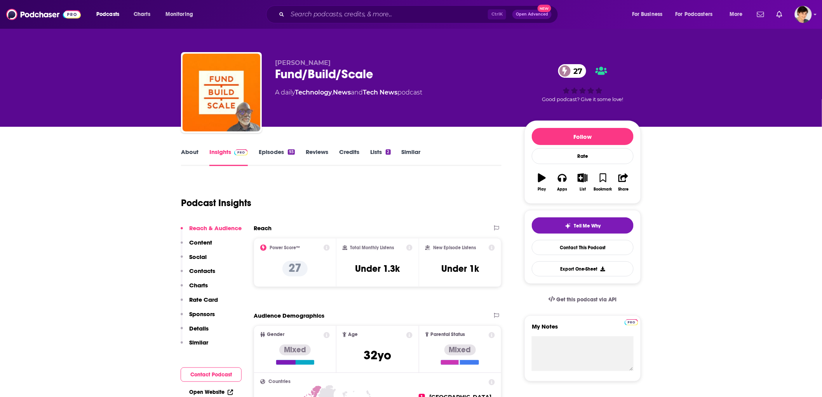
click at [191, 150] on link "About" at bounding box center [189, 157] width 17 height 18
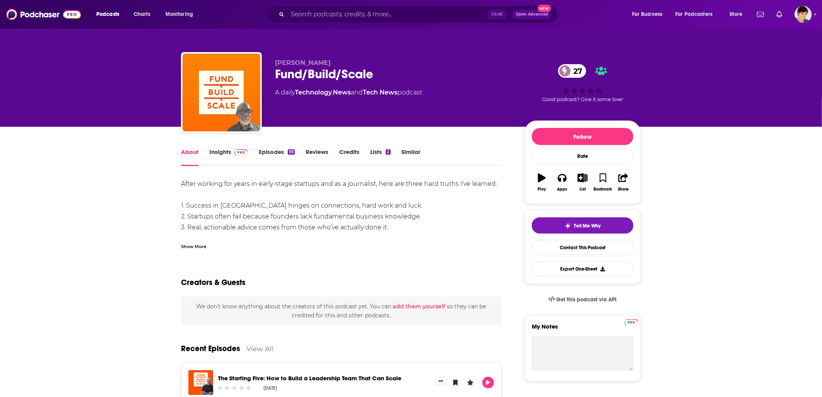
click at [198, 245] on div "Show More" at bounding box center [193, 245] width 25 height 7
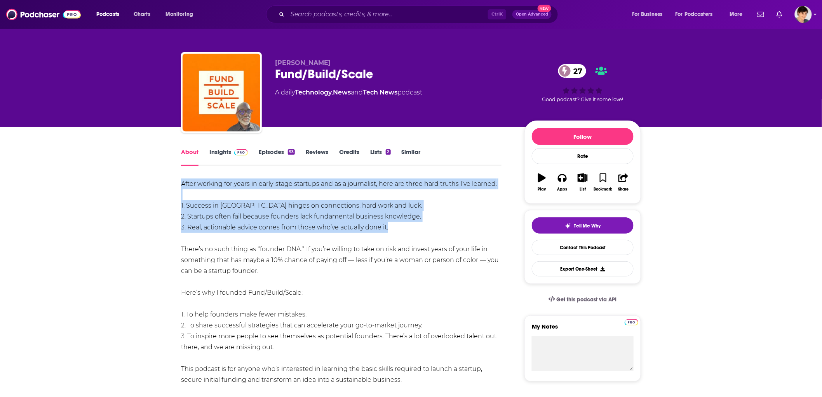
drag, startPoint x: 402, startPoint y: 227, endPoint x: 172, endPoint y: 185, distance: 233.4
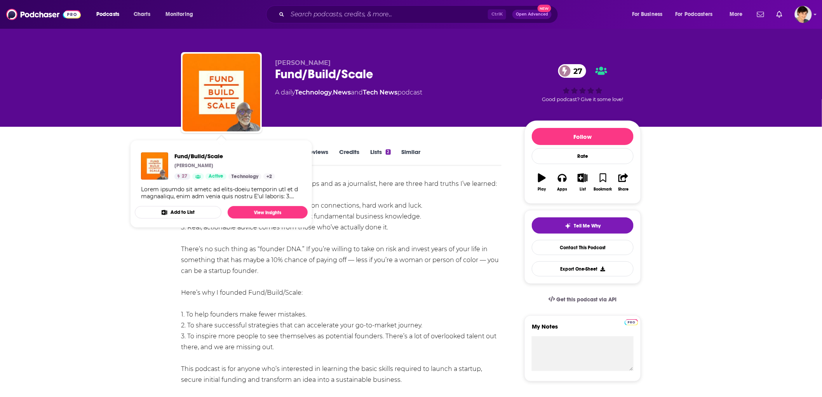
click at [301, 271] on div "After working for years in early-stage startups and as a journalist, here are t…" at bounding box center [341, 314] width 320 height 272
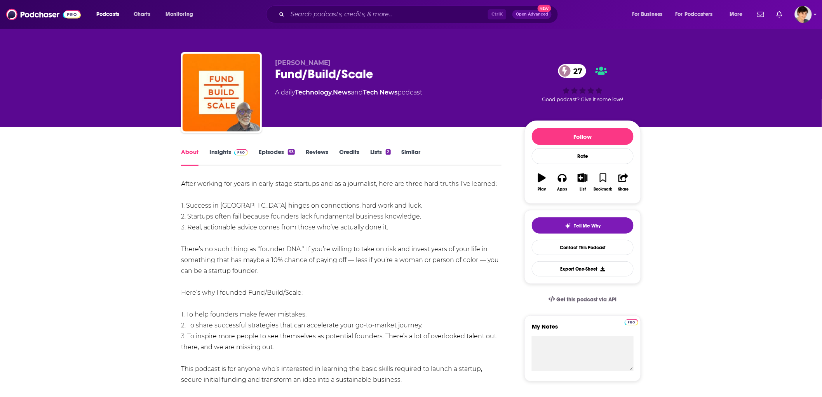
drag, startPoint x: 279, startPoint y: 272, endPoint x: 165, endPoint y: 178, distance: 147.9
click at [280, 62] on span "[PERSON_NAME]" at bounding box center [303, 62] width 56 height 7
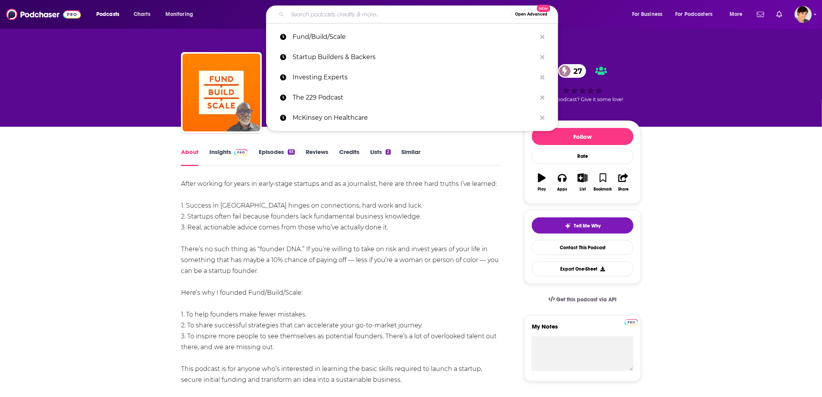
click at [315, 11] on input "Search podcasts, credits, & more..." at bounding box center [399, 14] width 224 height 12
paste input "The Founder Initiative"
type input "The Founder Initiative"
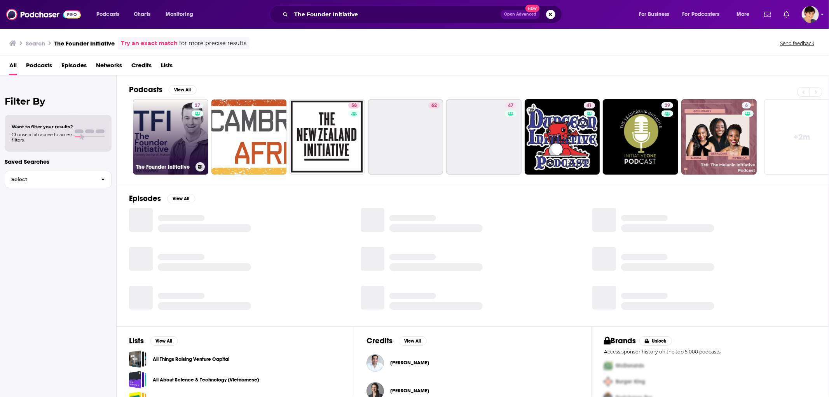
click at [164, 134] on link "27 The Founder Initiative" at bounding box center [170, 136] width 75 height 75
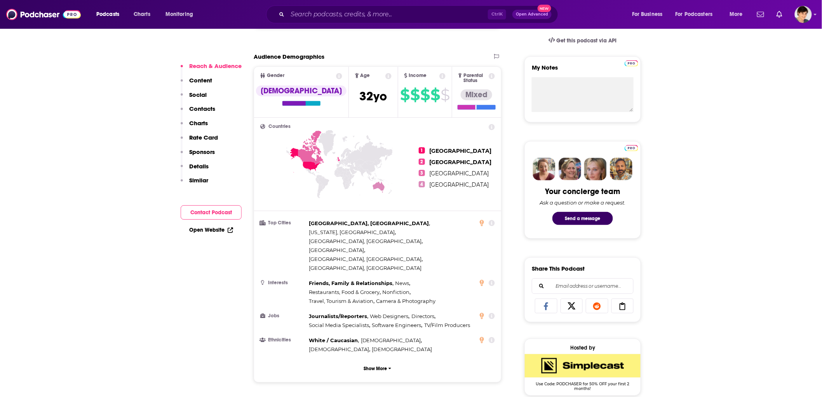
scroll to position [518, 0]
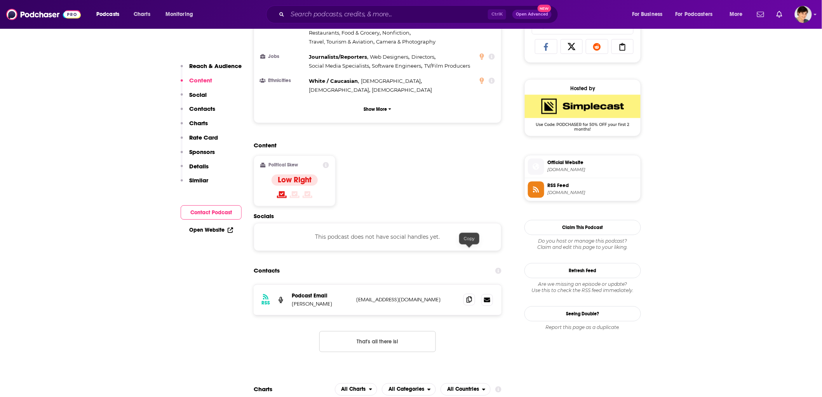
click at [468, 296] on icon at bounding box center [469, 299] width 5 height 6
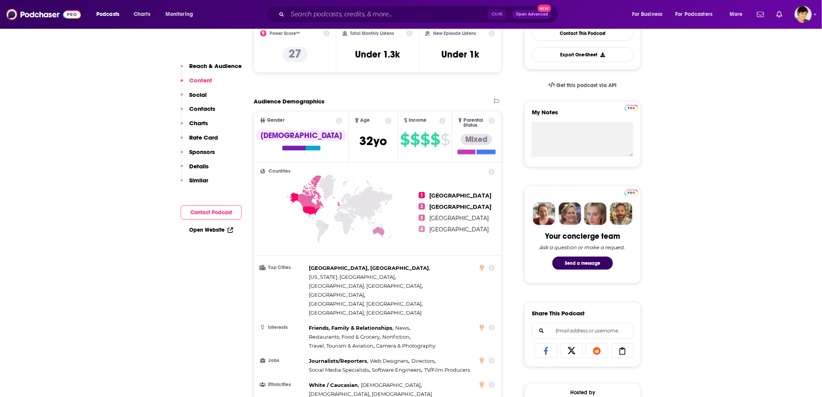
scroll to position [0, 0]
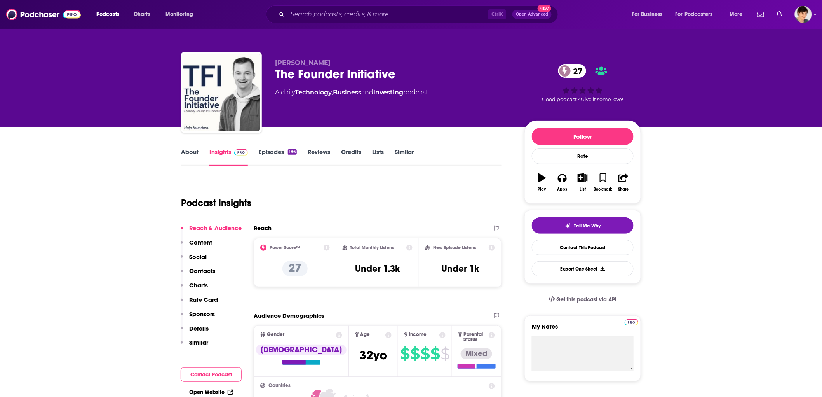
click at [299, 76] on div "The Founder Initiative 27" at bounding box center [393, 73] width 237 height 15
click at [189, 147] on div "About Insights Episodes 186 Reviews Credits Lists Similar" at bounding box center [341, 156] width 320 height 19
click at [188, 151] on link "About" at bounding box center [189, 157] width 17 height 18
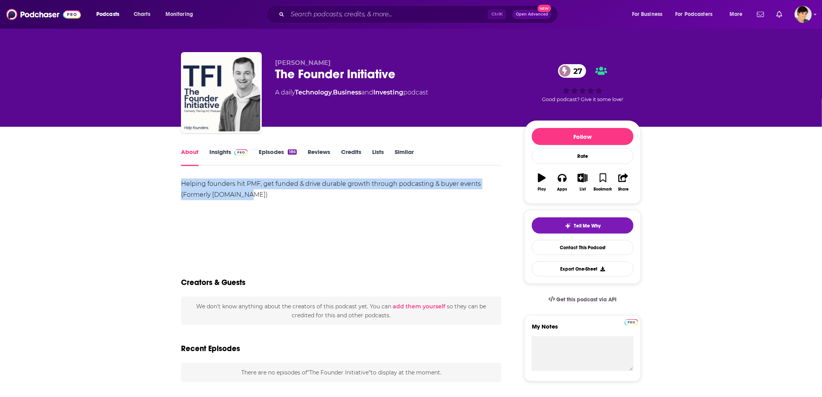
drag, startPoint x: 265, startPoint y: 195, endPoint x: 155, endPoint y: 179, distance: 111.5
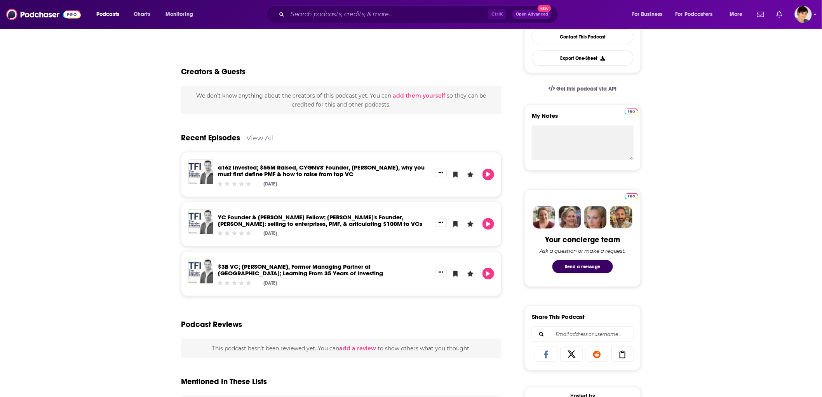
scroll to position [216, 0]
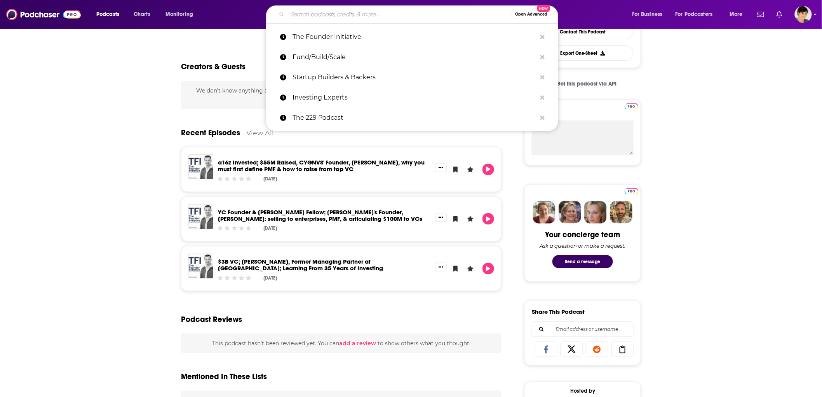
click at [348, 10] on input "Search podcasts, credits, & more..." at bounding box center [399, 14] width 224 height 12
paste input "Startup of the Year Podcast: Conversations with Founders & Investors"
type input "Startup of the Year Podcast: Conversations with Founders & Investors"
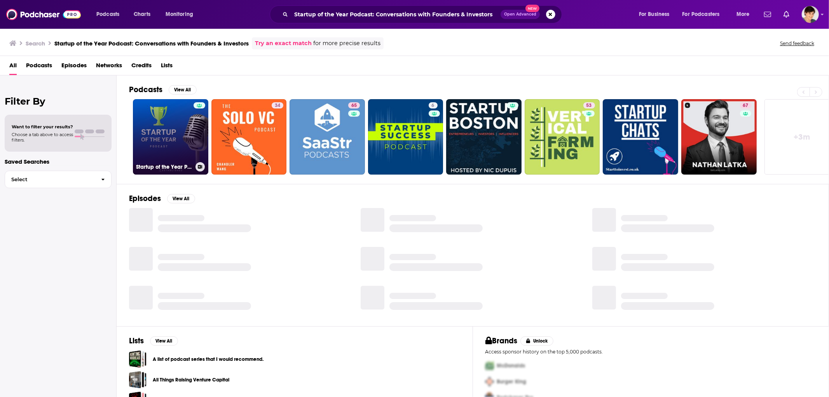
click at [167, 127] on link "Startup of the Year Podcast: Conversations with Founders & Investors" at bounding box center [170, 136] width 75 height 75
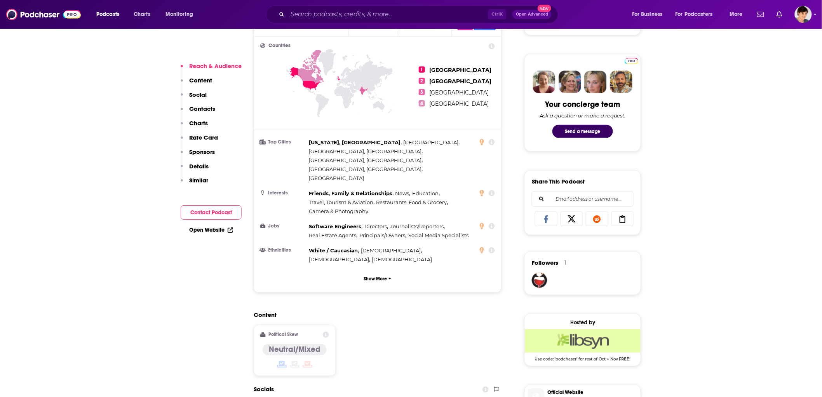
scroll to position [604, 0]
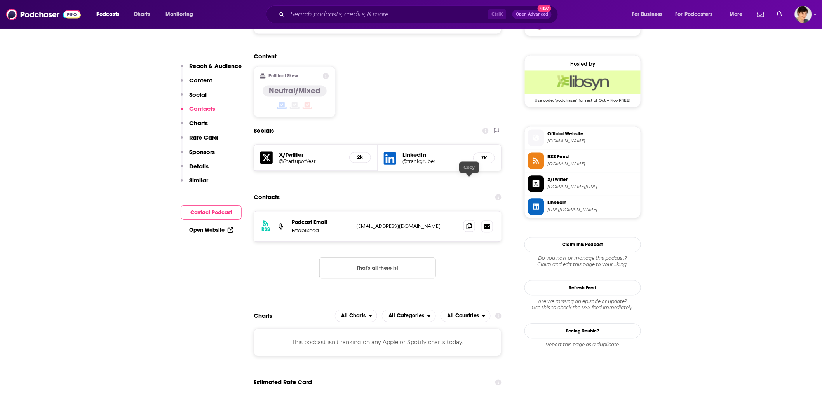
click at [464, 220] on span at bounding box center [469, 226] width 12 height 12
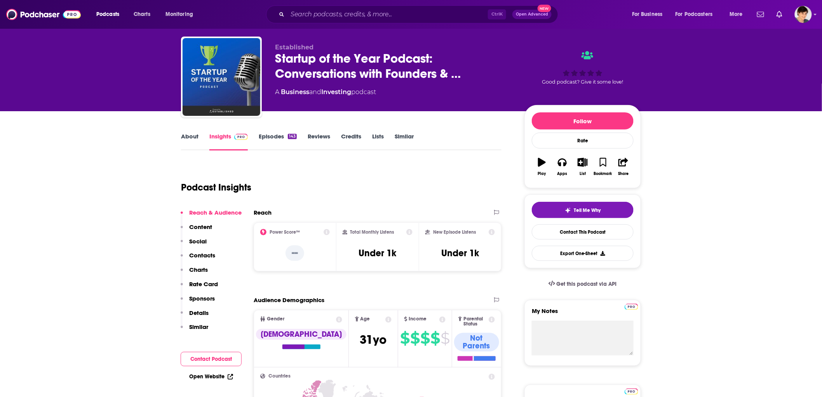
scroll to position [0, 0]
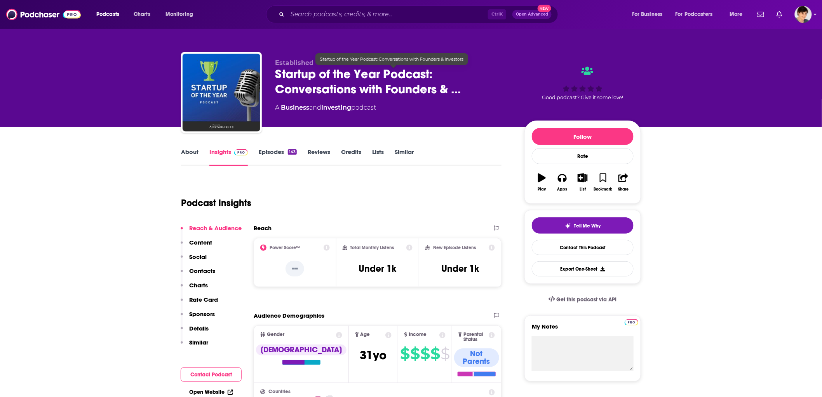
click at [312, 82] on span "Startup of the Year Podcast: Conversations with Founders & …" at bounding box center [393, 81] width 237 height 30
drag, startPoint x: 272, startPoint y: 76, endPoint x: 432, endPoint y: 75, distance: 159.3
click at [432, 75] on div "Established Startup of the Year Podcast: Conversations with Founders & … A Busi…" at bounding box center [411, 94] width 460 height 84
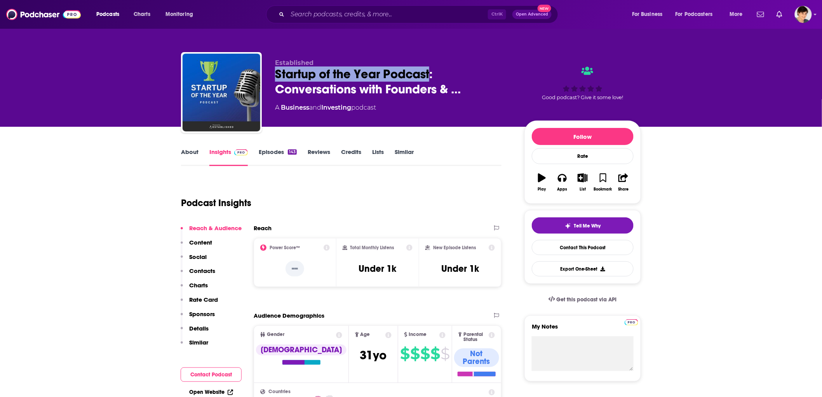
click at [191, 152] on link "About" at bounding box center [189, 157] width 17 height 18
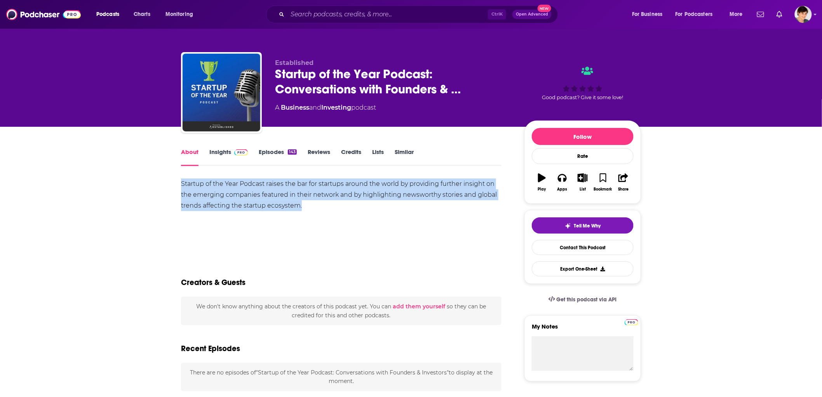
drag, startPoint x: 340, startPoint y: 207, endPoint x: 169, endPoint y: 187, distance: 172.5
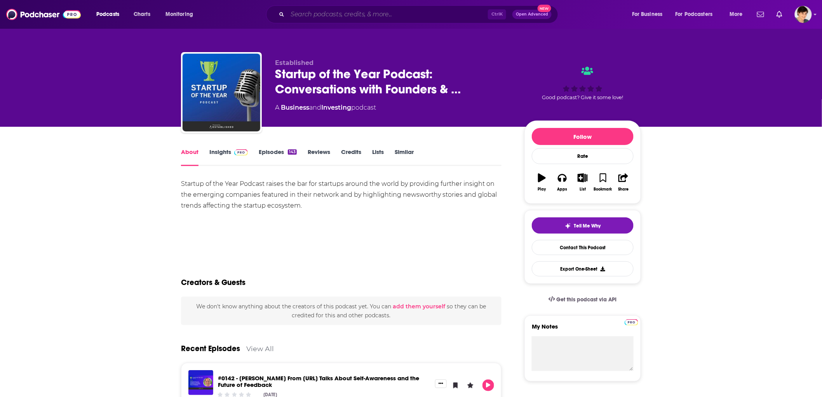
click at [339, 14] on input "Search podcasts, credits, & more..." at bounding box center [387, 14] width 200 height 12
paste input "Grownlearn"
type input "Grownlearn"
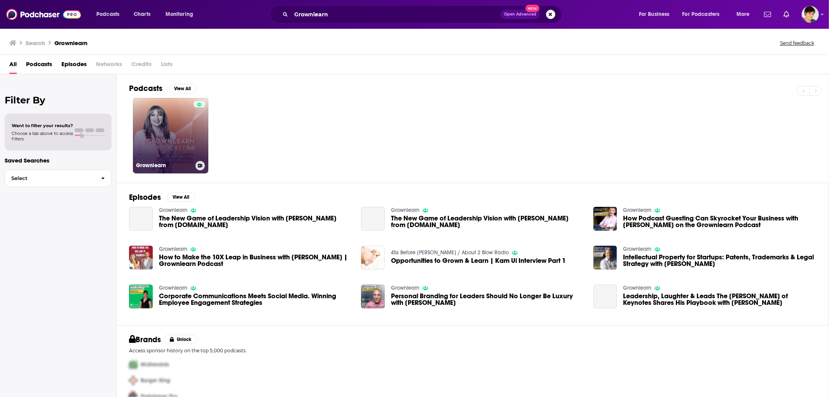
click at [180, 143] on link "Grownlearn" at bounding box center [170, 135] width 75 height 75
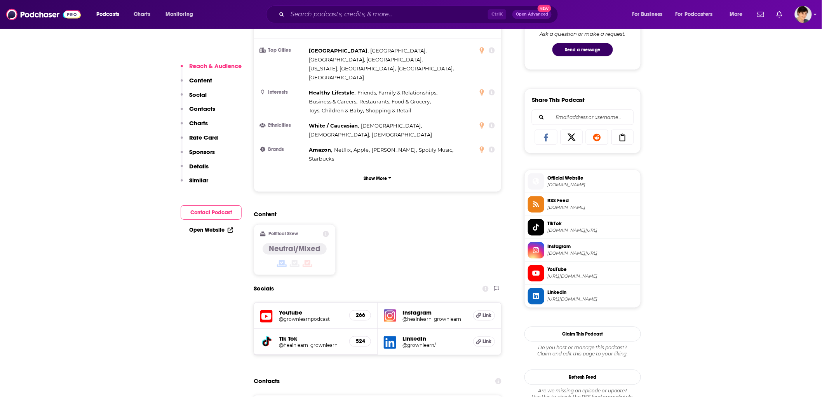
scroll to position [432, 0]
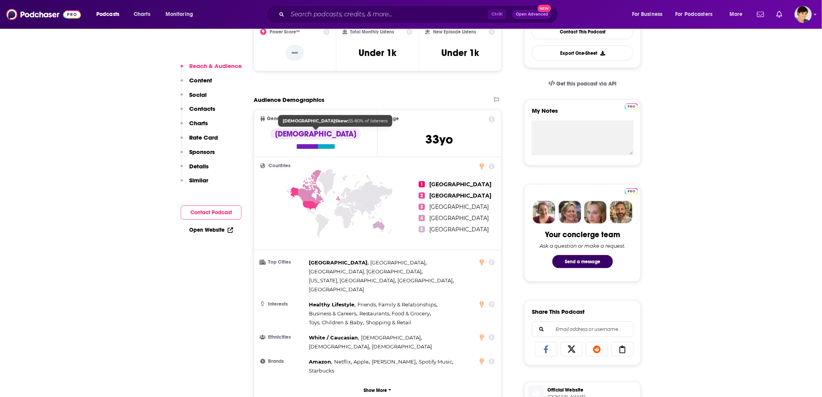
scroll to position [0, 0]
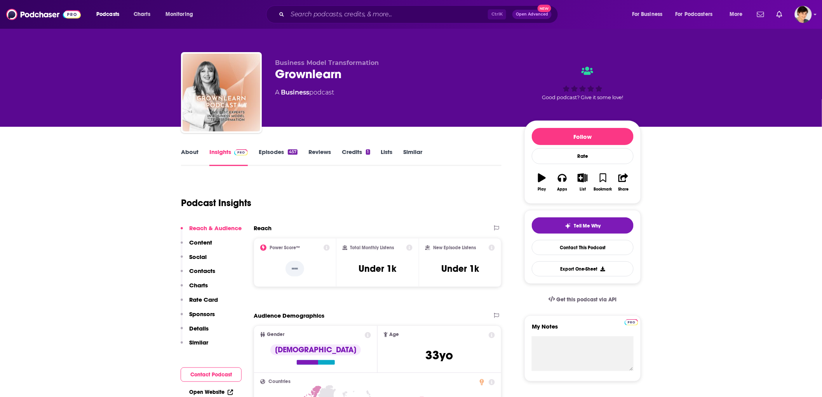
click at [189, 154] on link "About" at bounding box center [189, 157] width 17 height 18
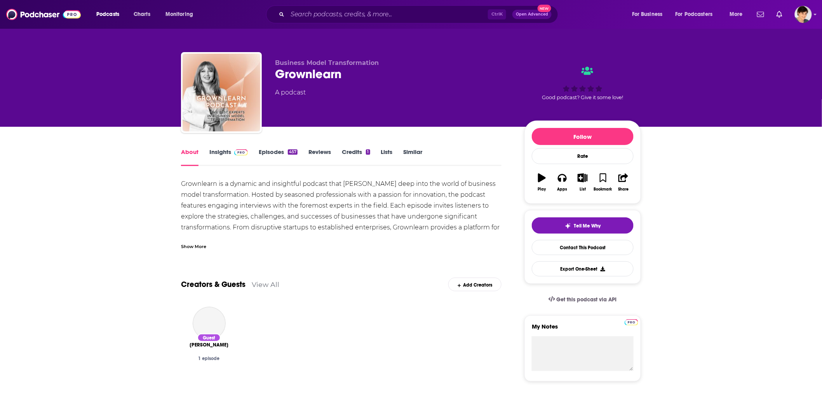
click at [193, 249] on div "Show More" at bounding box center [193, 245] width 25 height 7
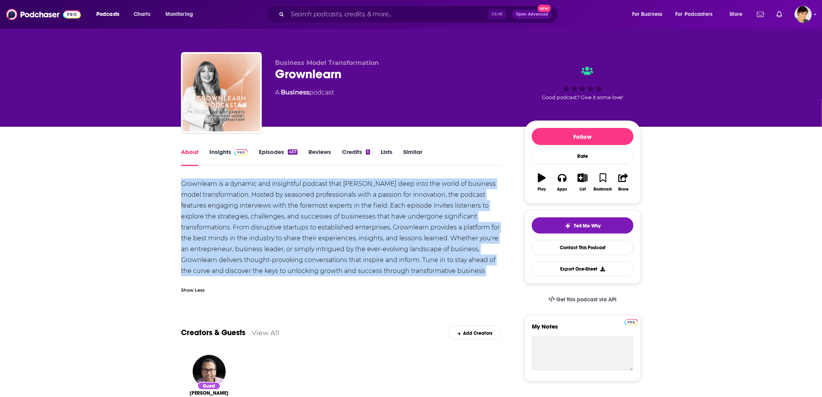
drag, startPoint x: 181, startPoint y: 181, endPoint x: 472, endPoint y: 266, distance: 302.5
click at [472, 266] on div "Grownlearn is a dynamic and insightful podcast that [PERSON_NAME] deep into the…" at bounding box center [341, 232] width 320 height 109
